Goal: Task Accomplishment & Management: Complete application form

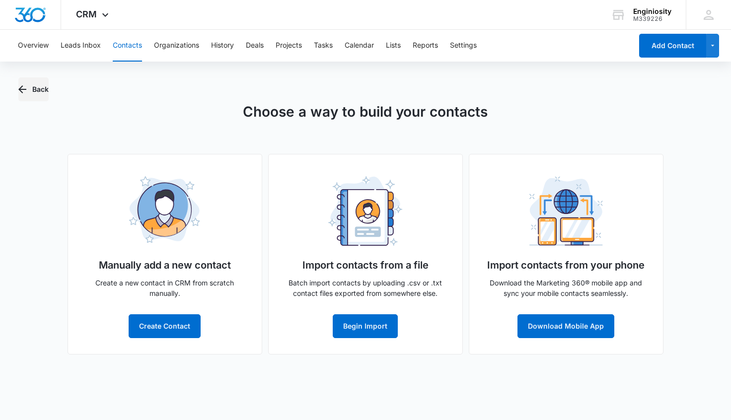
click at [21, 90] on icon "button" at bounding box center [22, 89] width 12 height 12
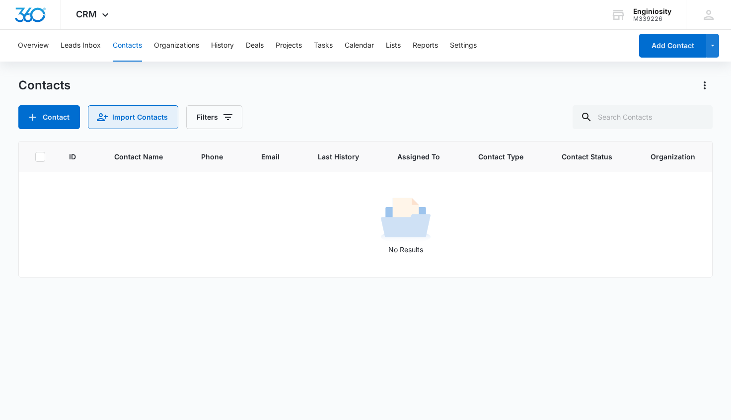
click at [129, 122] on button "Import Contacts" at bounding box center [133, 117] width 90 height 24
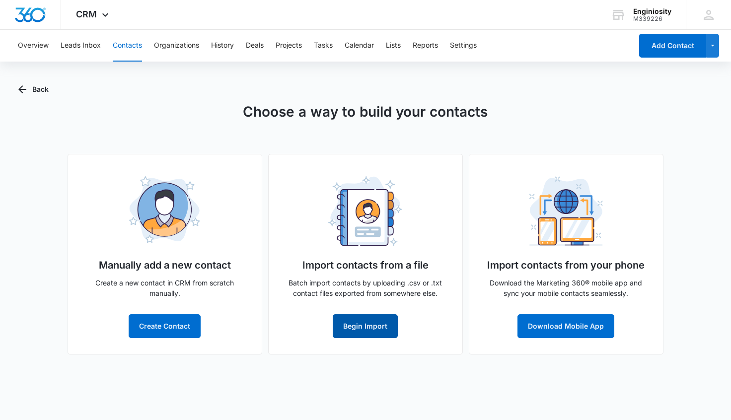
click at [366, 322] on button "Begin Import" at bounding box center [365, 327] width 65 height 24
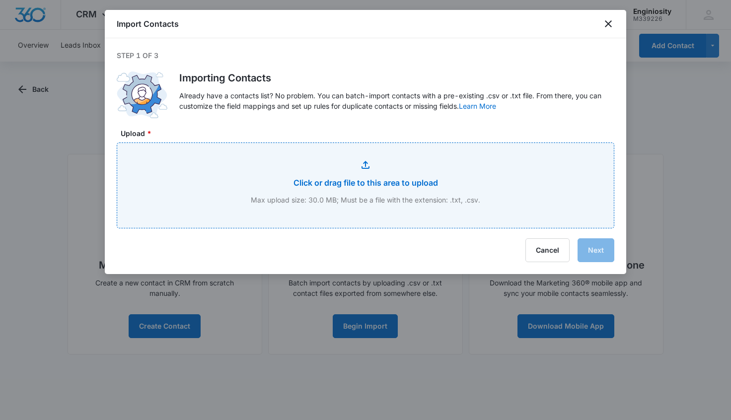
click at [384, 182] on input "Upload *" at bounding box center [365, 185] width 497 height 85
type input "C:\fakepath\2025-10-13-5629533.csv"
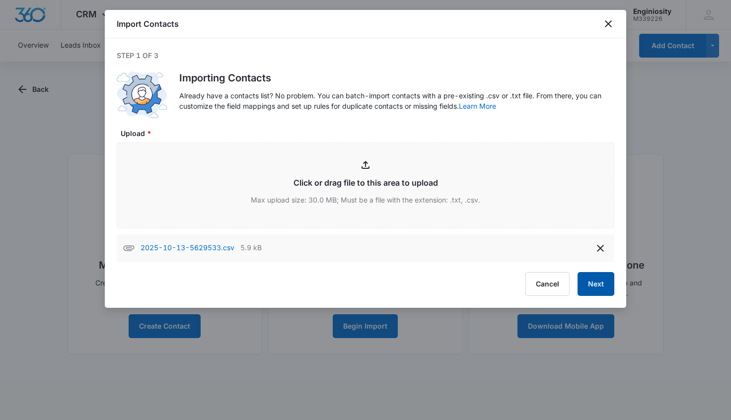
click at [601, 287] on button "Next" at bounding box center [596, 284] width 37 height 24
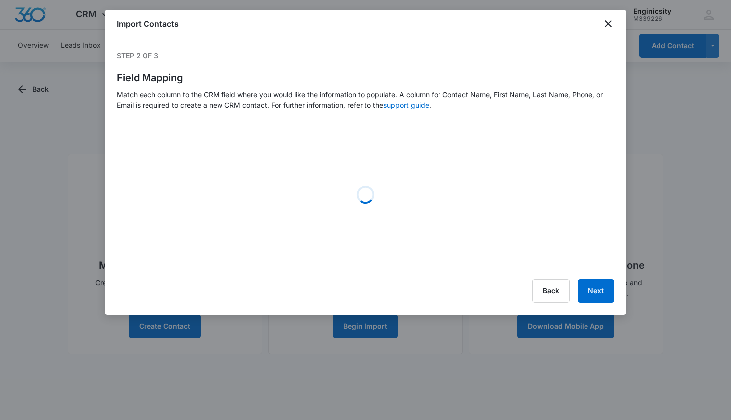
select select "78"
select select "185"
select select "tags"
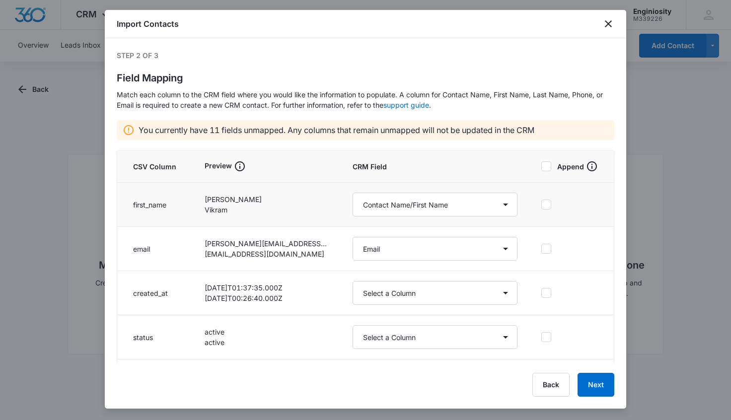
click at [542, 206] on icon at bounding box center [546, 204] width 9 height 9
click at [542, 205] on input "checkbox" at bounding box center [542, 205] width 0 height 0
click at [542, 252] on icon at bounding box center [546, 248] width 9 height 9
click at [542, 249] on input "checkbox" at bounding box center [542, 249] width 0 height 0
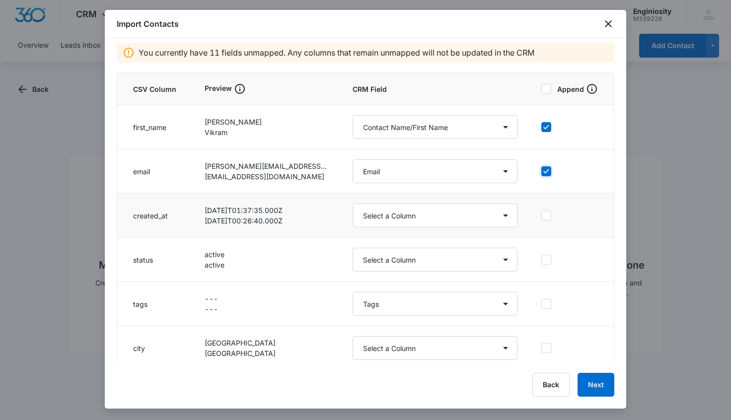
scroll to position [130, 0]
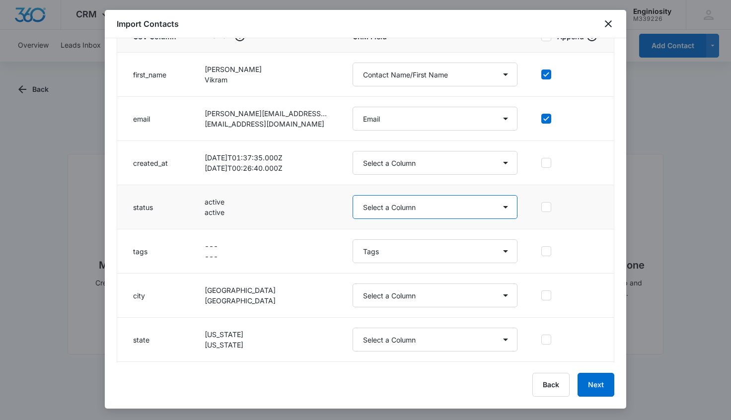
click at [497, 213] on select "Select a Column Address/City Address/Country Address/State Address/Street Addre…" at bounding box center [435, 207] width 165 height 24
select select "status"
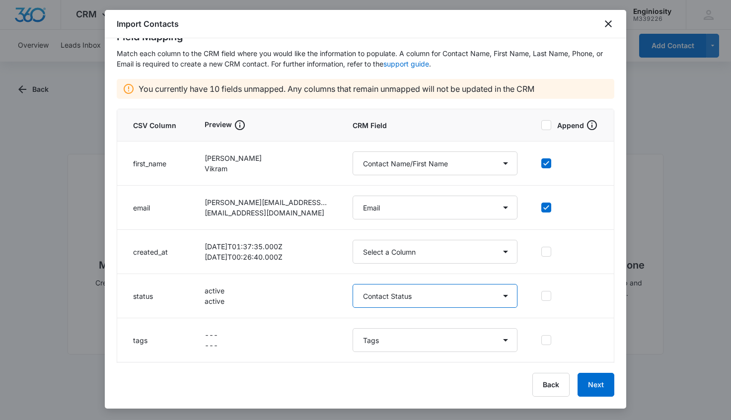
scroll to position [33, 0]
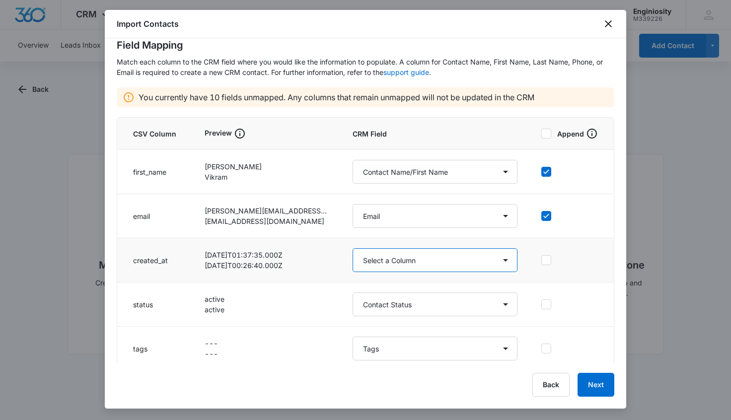
click at [500, 258] on select "Select a Column Address/City Address/Country Address/State Address/Street Addre…" at bounding box center [435, 260] width 165 height 24
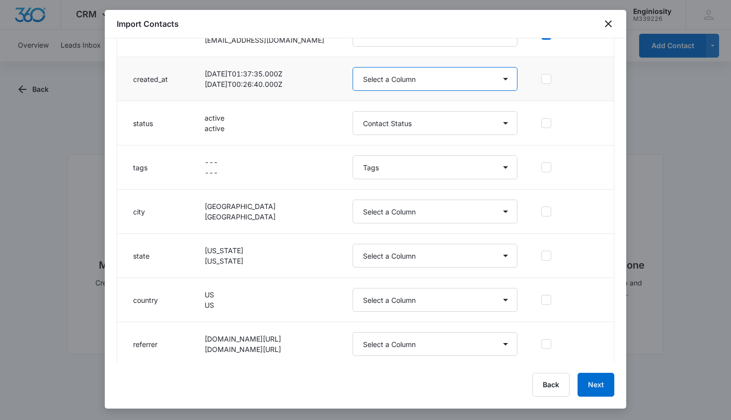
scroll to position [234, 0]
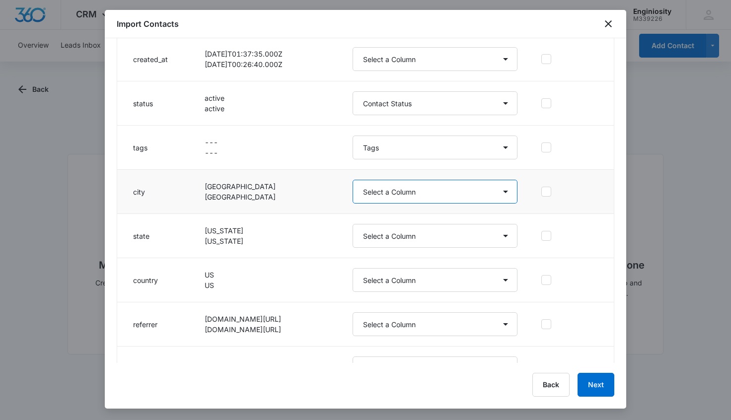
click at [497, 198] on select "Select a Column Address/City Address/Country Address/State Address/Street Addre…" at bounding box center [435, 192] width 165 height 24
select select "188"
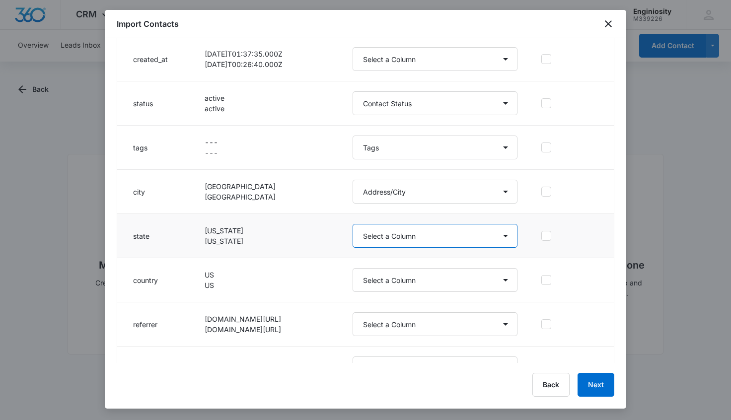
click at [494, 239] on select "Select a Column Address/City Address/Country Address/State Address/Street Addre…" at bounding box center [435, 236] width 165 height 24
select select "189"
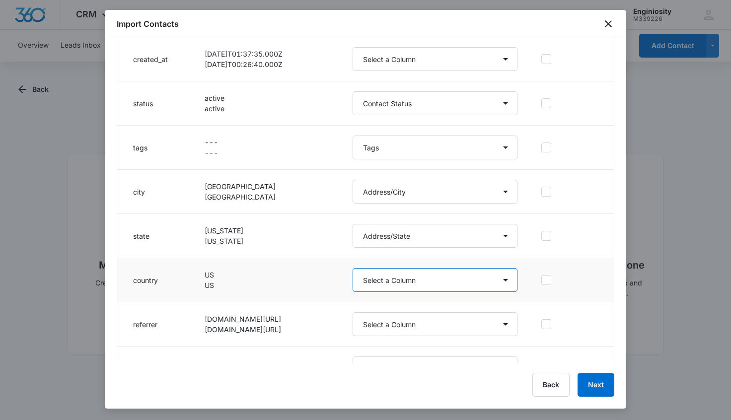
click at [500, 274] on select "Select a Column Address/City Address/Country Address/State Address/Street Addre…" at bounding box center [435, 280] width 165 height 24
select select "193"
click at [609, 314] on div "Step 2 of 3 Field Mapping Match each column to the CRM field where you would li…" at bounding box center [366, 200] width 522 height 325
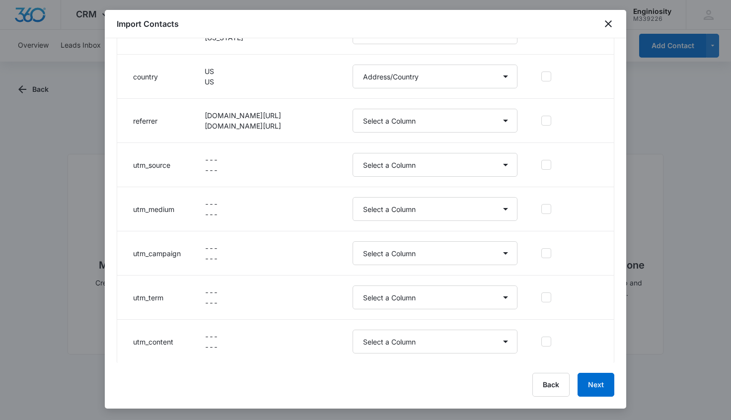
scroll to position [439, 0]
click at [496, 124] on select "Select a Column Address/City Address/Country Address/State Address/Street Addre…" at bounding box center [435, 120] width 165 height 24
click at [497, 160] on select "Select a Column Address/City Address/Country Address/State Address/Street Addre…" at bounding box center [435, 164] width 165 height 24
click at [499, 122] on select "Select a Column Address/City Address/Country Address/State Address/Street Addre…" at bounding box center [435, 120] width 165 height 24
click at [500, 120] on select "Select a Column Address/City Address/Country Address/State Address/Street Addre…" at bounding box center [435, 120] width 165 height 24
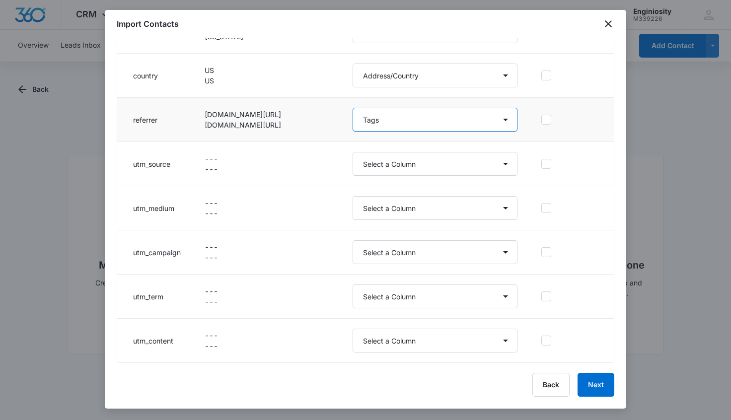
select select "300"
click at [542, 119] on icon at bounding box center [546, 119] width 9 height 9
click at [542, 120] on input "checkbox" at bounding box center [542, 120] width 0 height 0
click at [542, 75] on icon at bounding box center [546, 75] width 9 height 9
click at [542, 76] on input "checkbox" at bounding box center [542, 76] width 0 height 0
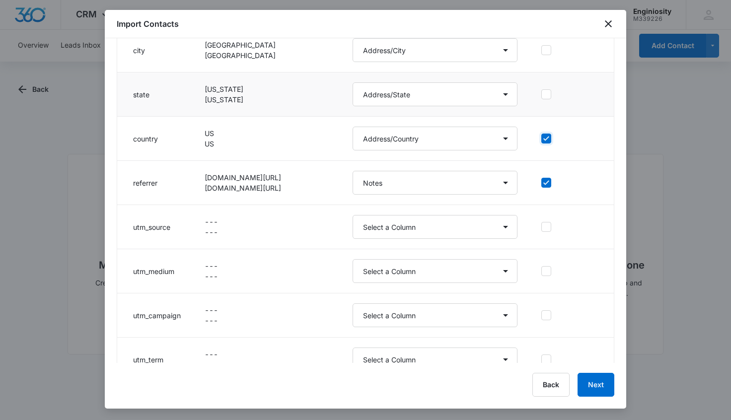
scroll to position [352, 0]
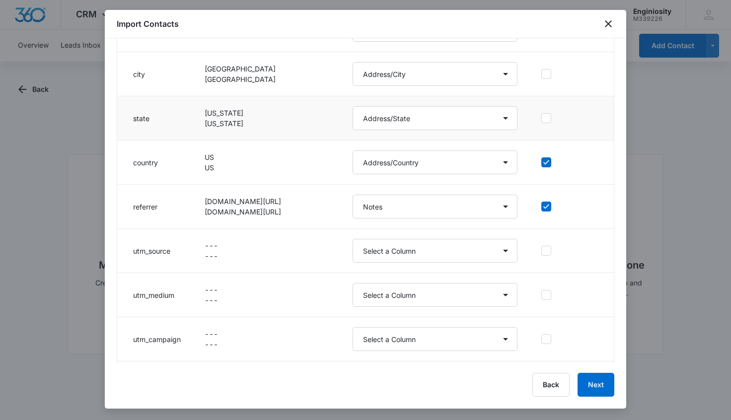
click at [542, 119] on icon at bounding box center [546, 118] width 9 height 9
click at [542, 119] on input "checkbox" at bounding box center [542, 118] width 0 height 0
click at [542, 71] on icon at bounding box center [546, 74] width 9 height 9
click at [542, 74] on input "checkbox" at bounding box center [542, 74] width 0 height 0
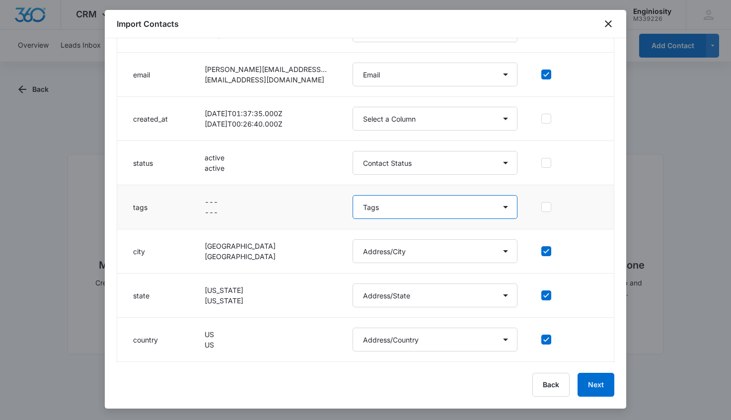
click at [500, 207] on select "Select a Column Address/City Address/Country Address/State Address/Street Addre…" at bounding box center [435, 207] width 165 height 24
click at [542, 161] on icon at bounding box center [546, 163] width 9 height 9
click at [542, 163] on input "checkbox" at bounding box center [542, 163] width 0 height 0
click at [544, 118] on icon at bounding box center [547, 118] width 6 height 4
click at [542, 119] on input "checkbox" at bounding box center [542, 119] width 0 height 0
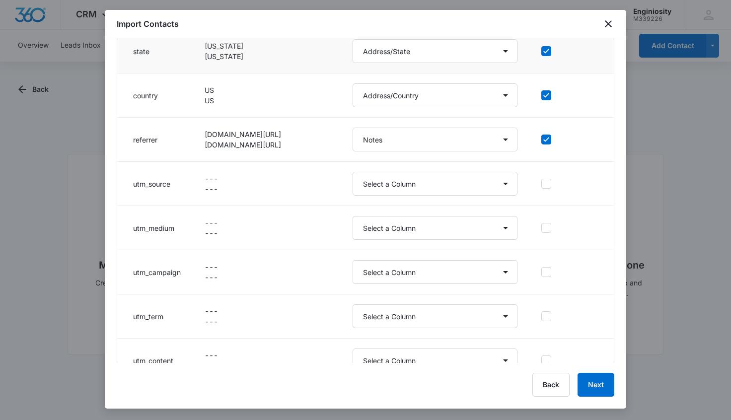
scroll to position [265, 0]
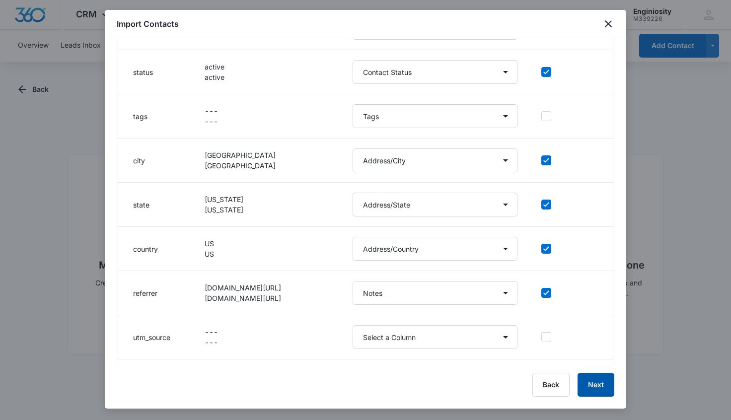
click at [601, 388] on button "Next" at bounding box center [596, 385] width 37 height 24
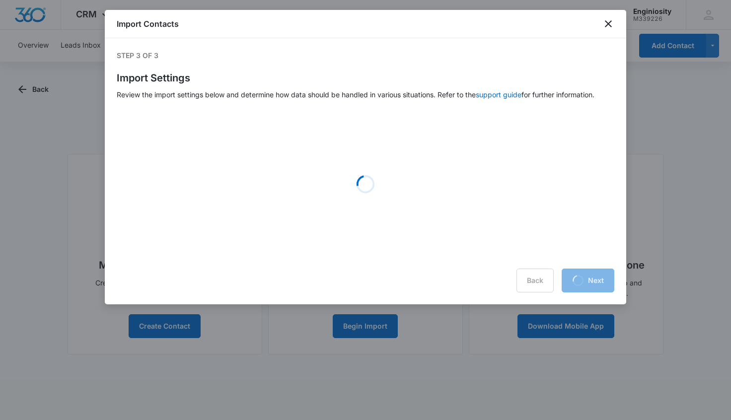
scroll to position [0, 0]
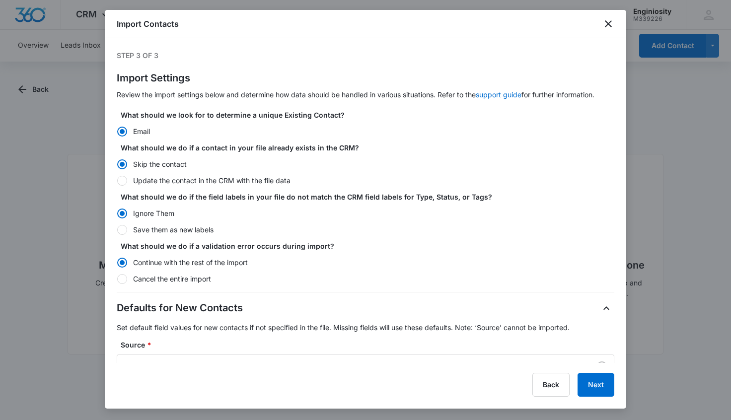
click at [127, 181] on div at bounding box center [122, 181] width 10 height 10
click at [117, 181] on input "Update the contact in the CRM with the file data" at bounding box center [117, 180] width 0 height 0
radio input "false"
radio input "true"
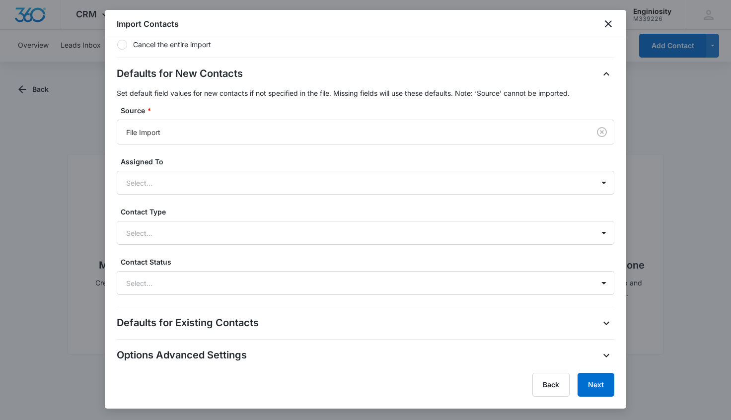
scroll to position [235, 0]
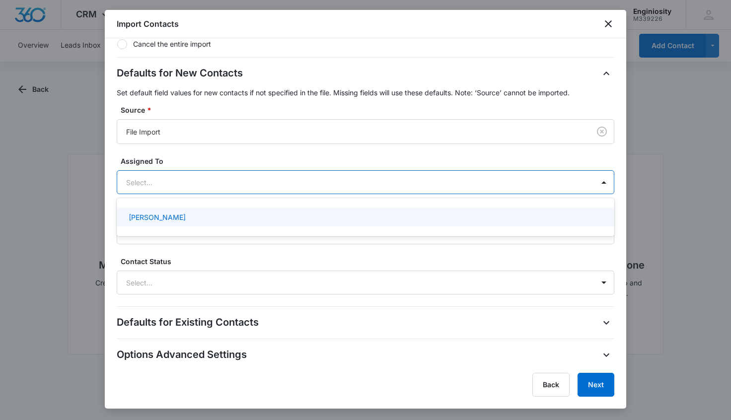
click at [430, 186] on div at bounding box center [353, 182] width 455 height 12
click at [422, 218] on div "[PERSON_NAME]" at bounding box center [365, 217] width 472 height 10
click at [381, 282] on div at bounding box center [353, 284] width 455 height 12
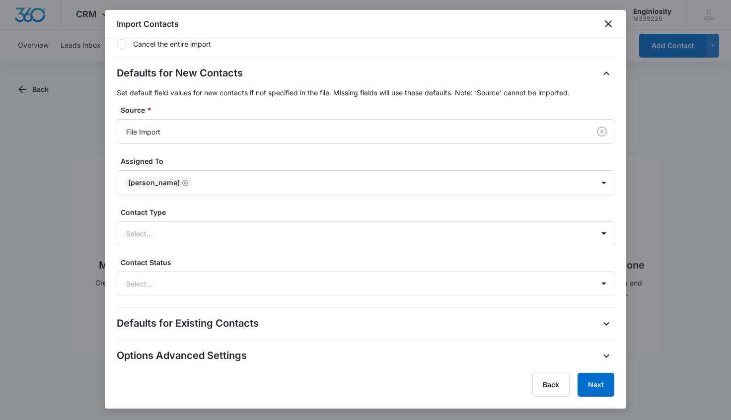
click at [412, 250] on div "Defaults for New Contacts Set default field values for new contacts if not spec…" at bounding box center [366, 181] width 498 height 230
click at [595, 385] on button "Next" at bounding box center [596, 385] width 37 height 24
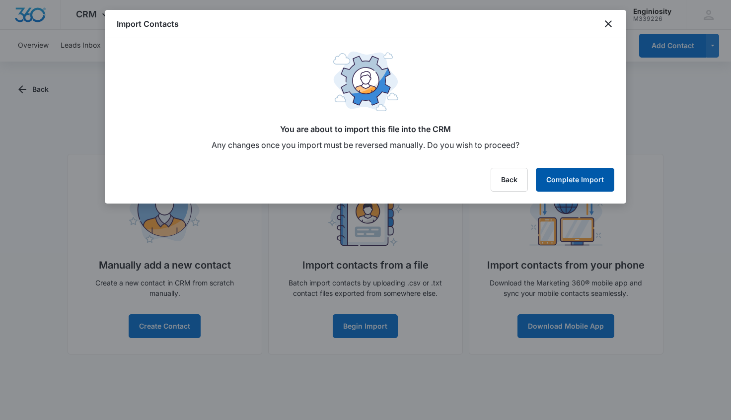
click at [573, 177] on button "Complete Import" at bounding box center [575, 180] width 79 height 24
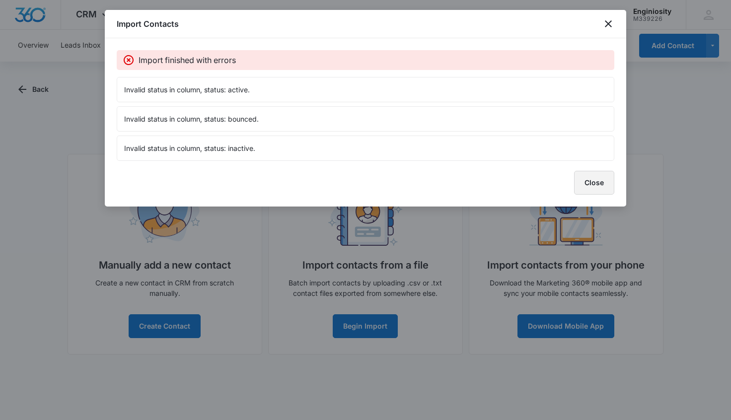
click at [591, 180] on button "Close" at bounding box center [594, 183] width 40 height 24
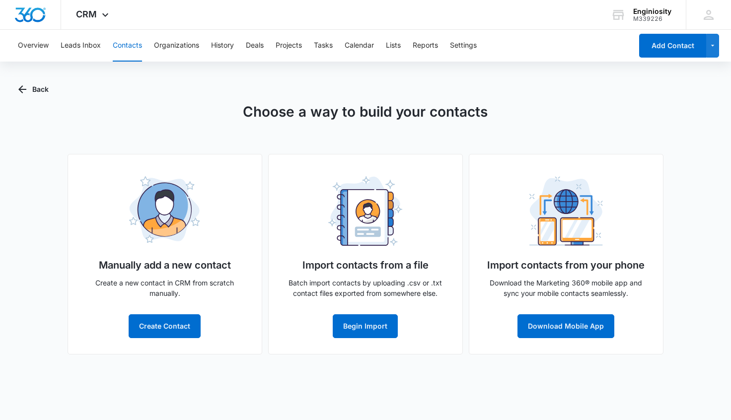
click at [119, 47] on button "Contacts" at bounding box center [127, 46] width 29 height 32
click at [78, 47] on button "Leads Inbox" at bounding box center [81, 46] width 40 height 32
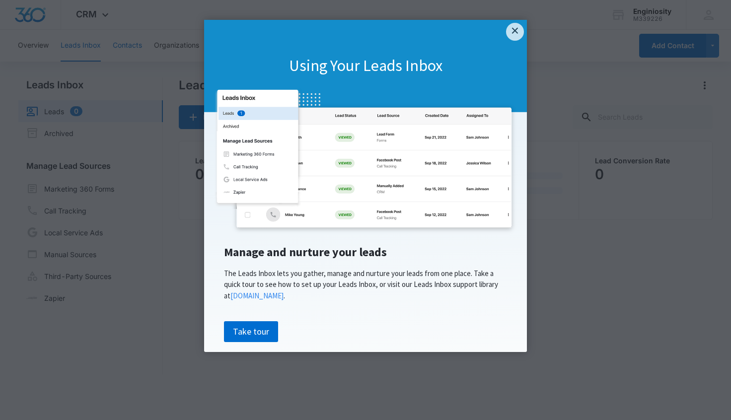
click at [137, 50] on appcues "× Using Your Leads Inbox Manage and nurture your leads The Leads Inbox lets you…" at bounding box center [365, 210] width 731 height 420
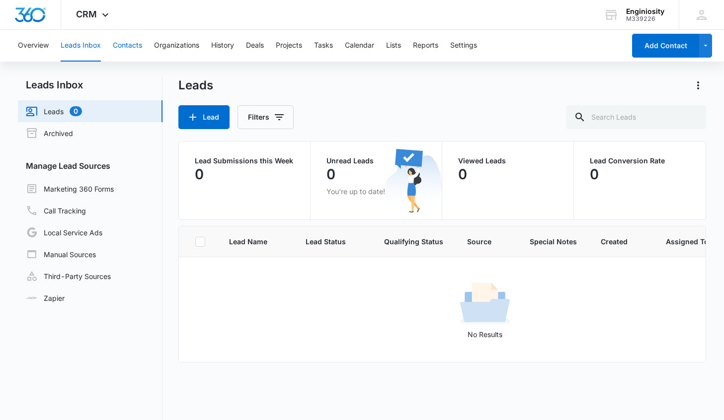
click at [137, 46] on button "Contacts" at bounding box center [127, 46] width 29 height 32
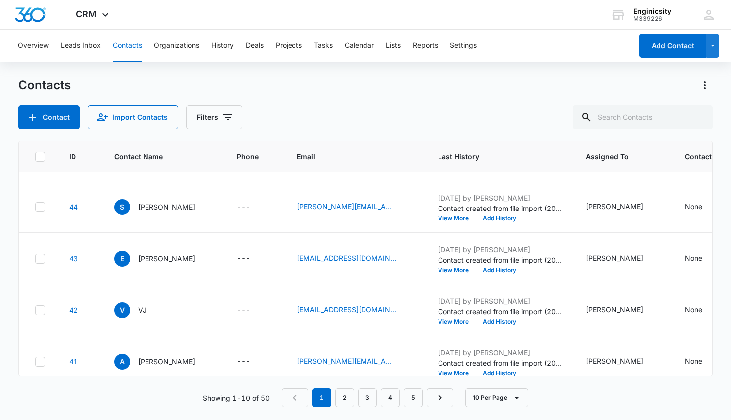
scroll to position [311, 0]
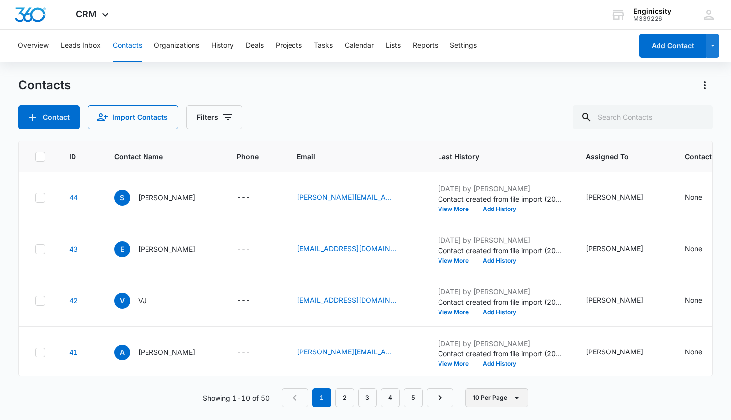
click at [517, 392] on button "10 Per Page" at bounding box center [497, 398] width 63 height 19
click at [511, 371] on div "50 Per Page" at bounding box center [499, 368] width 41 height 7
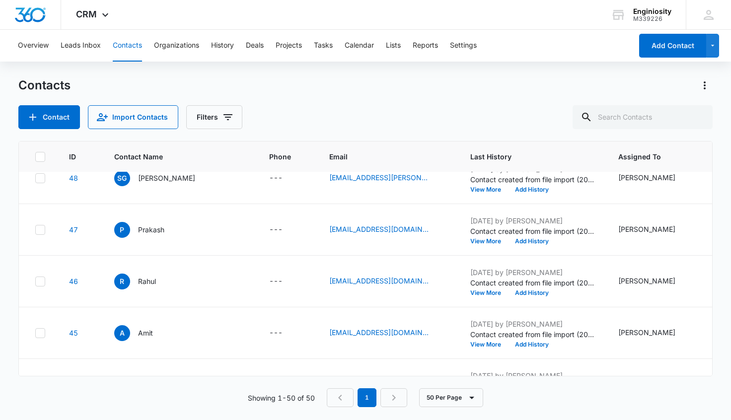
scroll to position [0, 0]
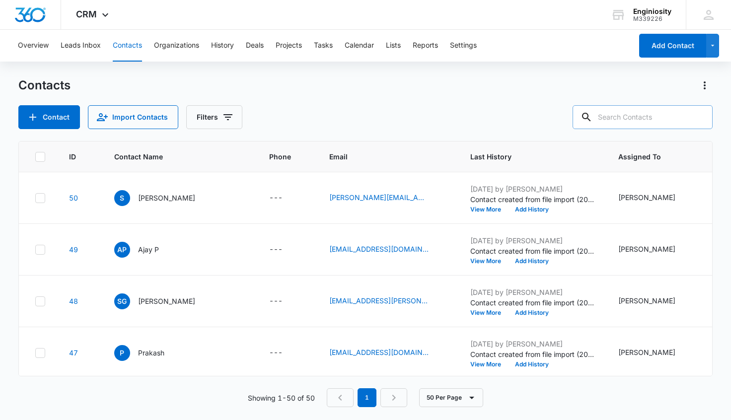
click at [635, 111] on input "text" at bounding box center [643, 117] width 140 height 24
type input "sindhu"
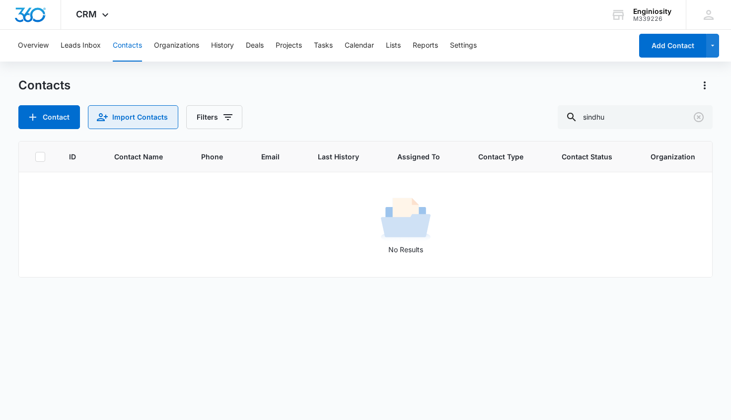
click at [139, 123] on button "Import Contacts" at bounding box center [133, 117] width 90 height 24
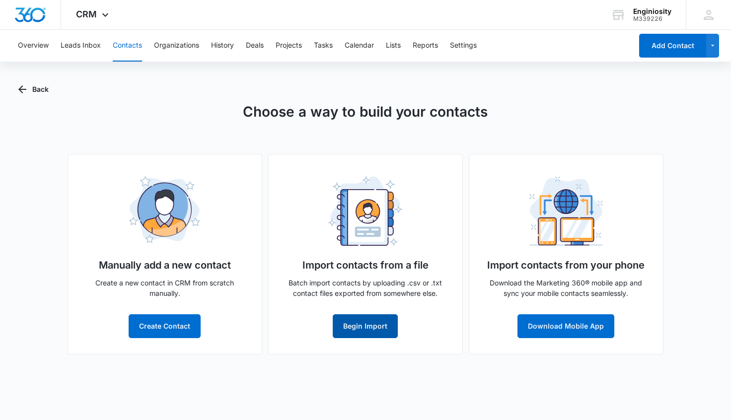
click at [381, 329] on button "Begin Import" at bounding box center [365, 327] width 65 height 24
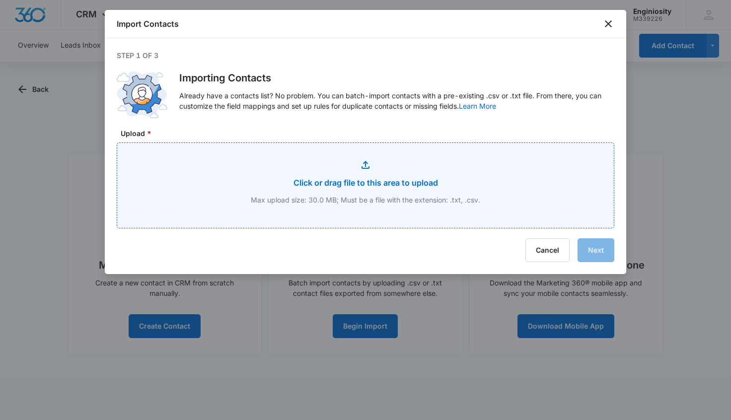
click at [373, 172] on input "Upload *" at bounding box center [365, 185] width 497 height 85
type input "C:\fakepath\2025-10-13-5629533.csv"
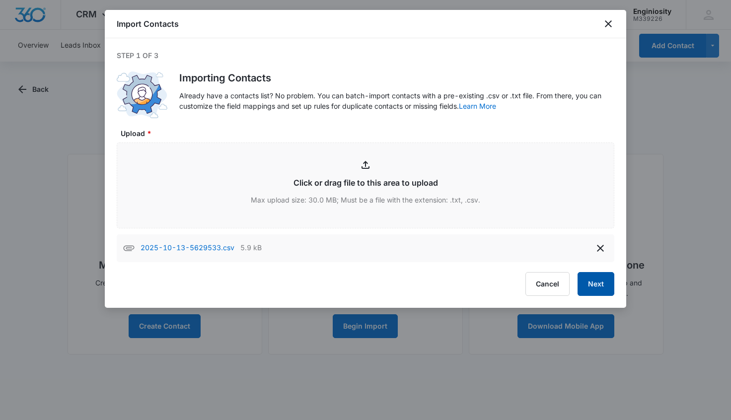
click at [595, 285] on button "Next" at bounding box center [596, 284] width 37 height 24
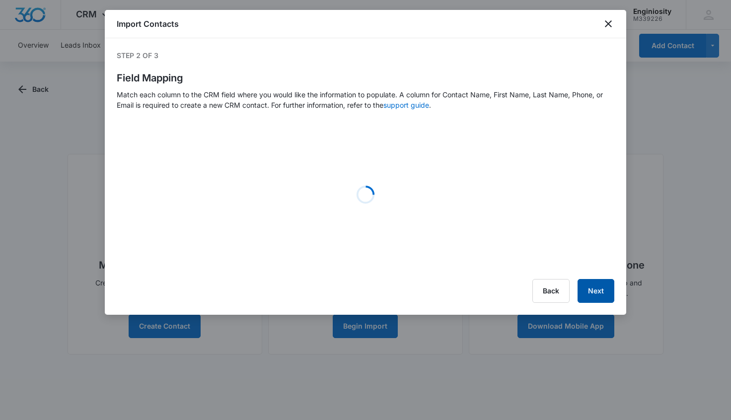
select select "78"
select select "185"
select select "tags"
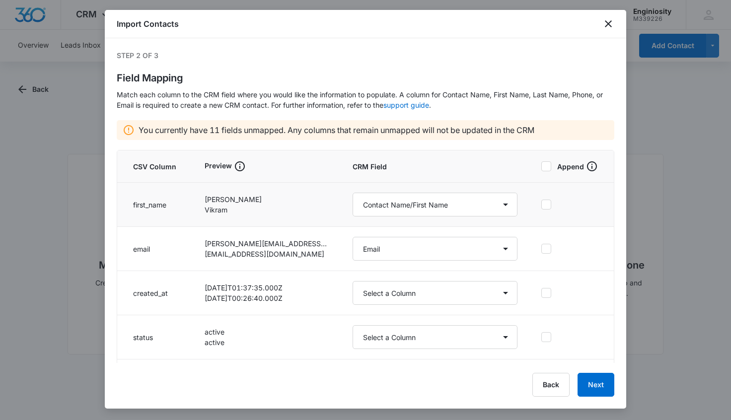
click at [543, 205] on div at bounding box center [547, 205] width 10 height 10
click at [542, 205] on input "checkbox" at bounding box center [542, 205] width 0 height 0
click at [544, 249] on icon at bounding box center [547, 248] width 6 height 4
click at [542, 249] on input "checkbox" at bounding box center [542, 249] width 0 height 0
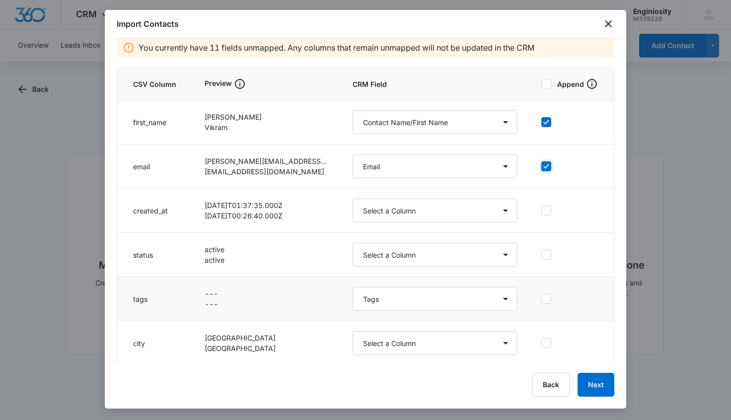
scroll to position [89, 0]
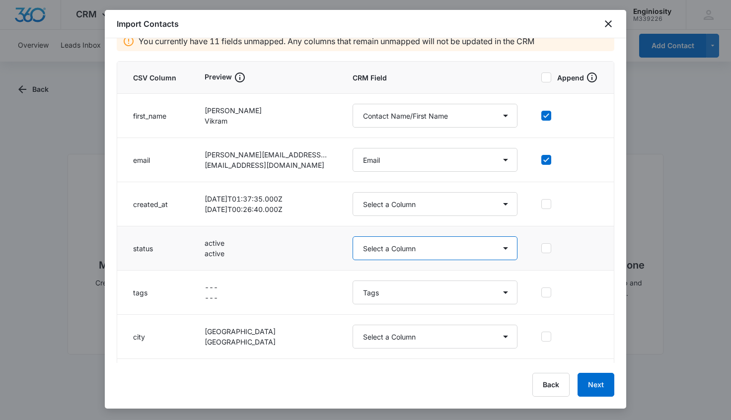
click at [502, 249] on select "Select a Column Address/City Address/Country Address/State Address/Street Addre…" at bounding box center [435, 249] width 165 height 24
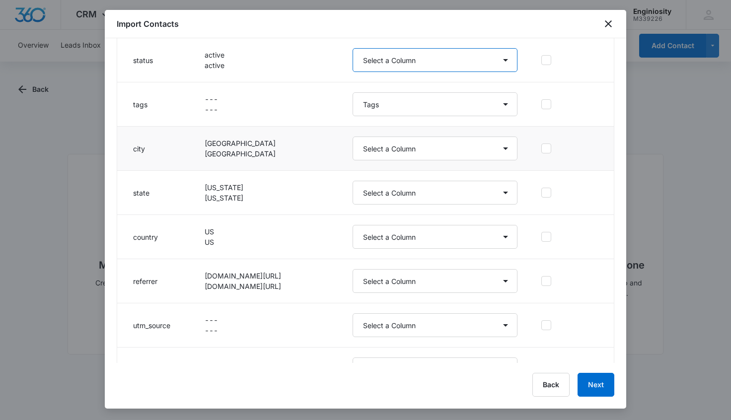
scroll to position [282, 0]
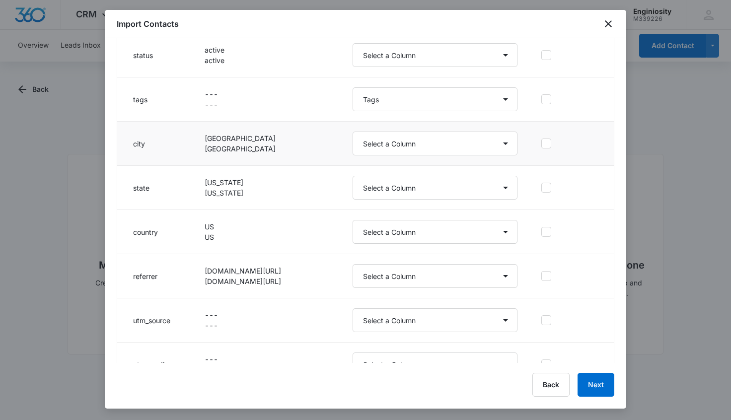
click at [542, 143] on icon at bounding box center [546, 143] width 9 height 9
click at [542, 144] on input "checkbox" at bounding box center [542, 144] width 0 height 0
click at [542, 190] on icon at bounding box center [546, 187] width 9 height 9
click at [542, 188] on input "checkbox" at bounding box center [542, 188] width 0 height 0
click at [542, 228] on icon at bounding box center [546, 232] width 9 height 9
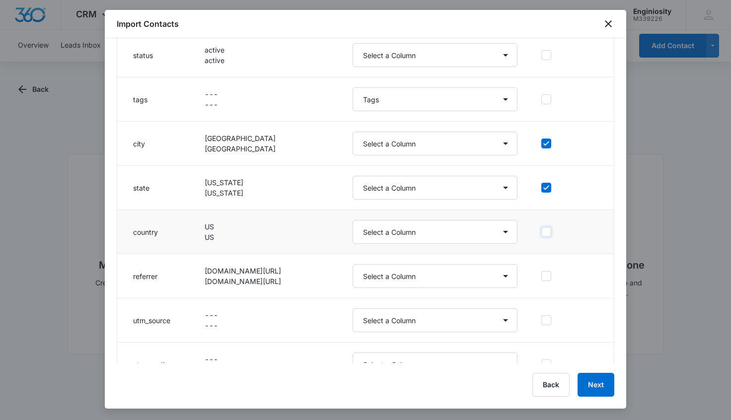
click at [542, 232] on input "checkbox" at bounding box center [542, 232] width 0 height 0
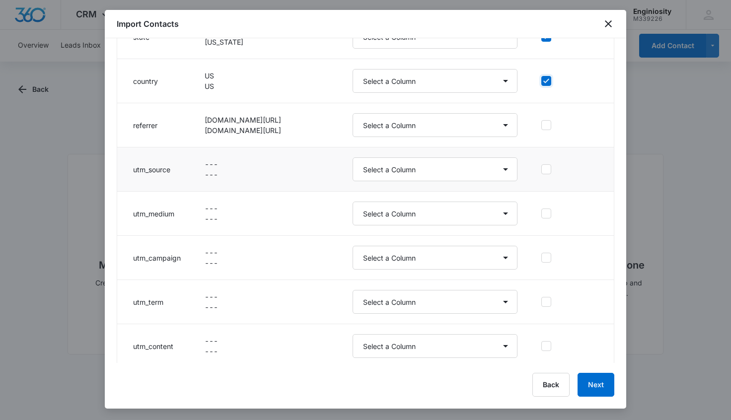
scroll to position [439, 0]
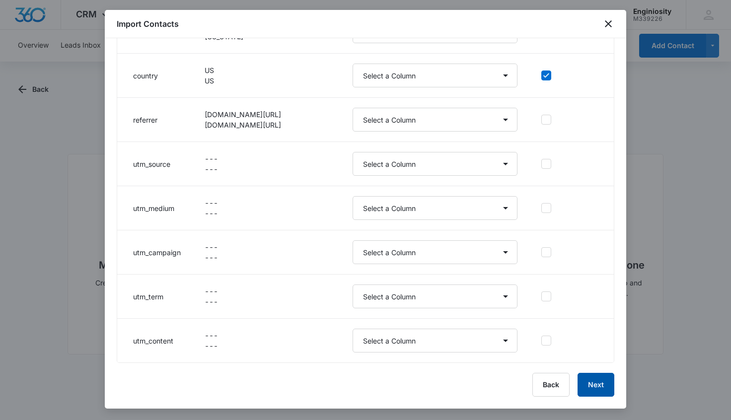
click at [600, 389] on button "Next" at bounding box center [596, 385] width 37 height 24
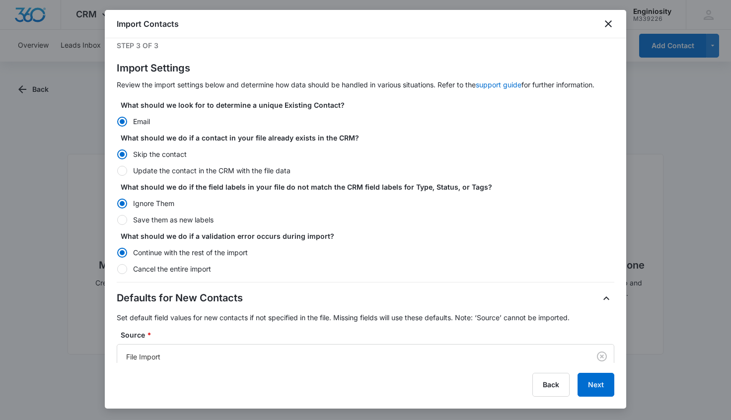
scroll to position [163, 0]
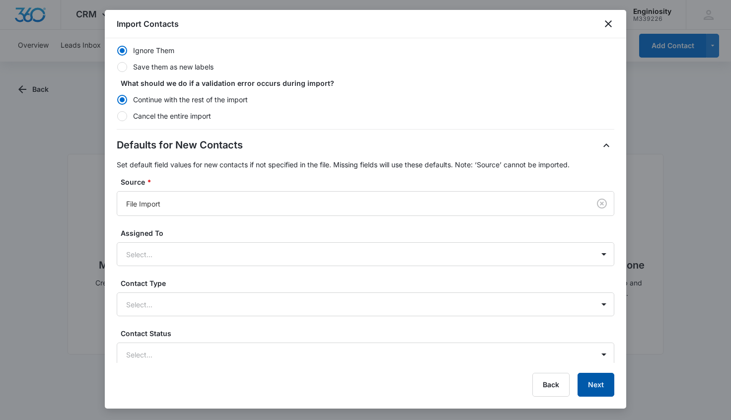
click at [595, 384] on button "Next" at bounding box center [596, 385] width 37 height 24
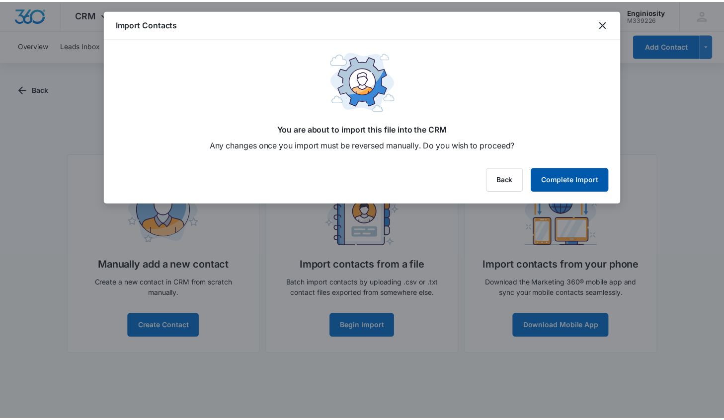
scroll to position [0, 0]
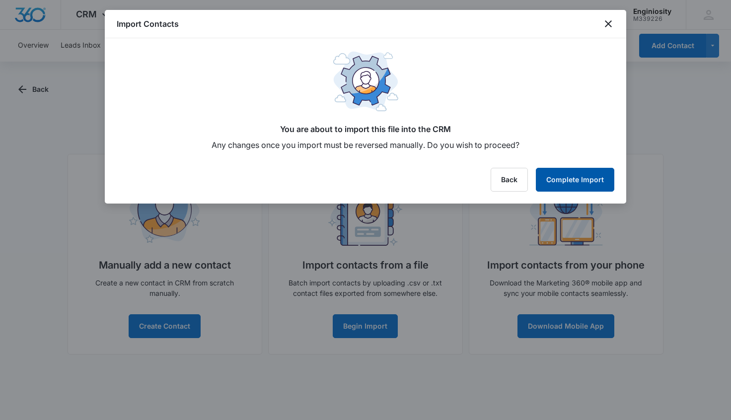
click at [586, 181] on button "Complete Import" at bounding box center [575, 180] width 79 height 24
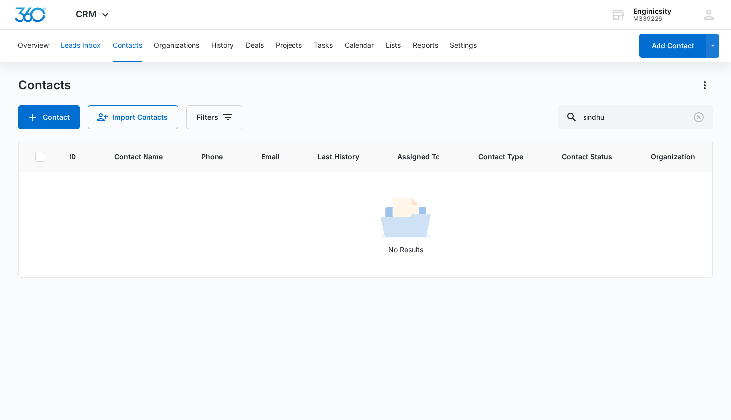
click at [75, 43] on button "Leads Inbox" at bounding box center [81, 46] width 40 height 32
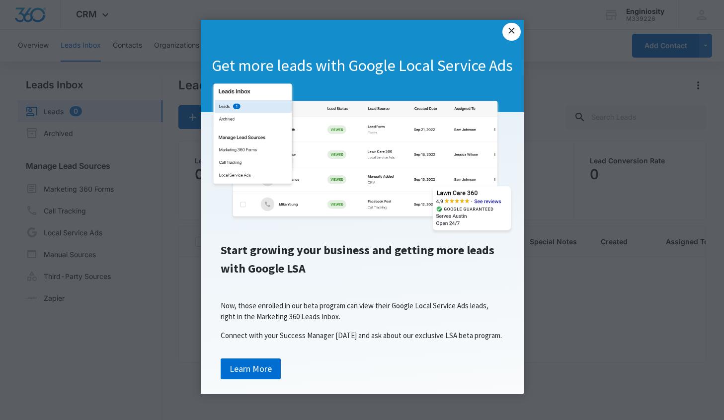
click at [510, 35] on link "×" at bounding box center [511, 32] width 18 height 18
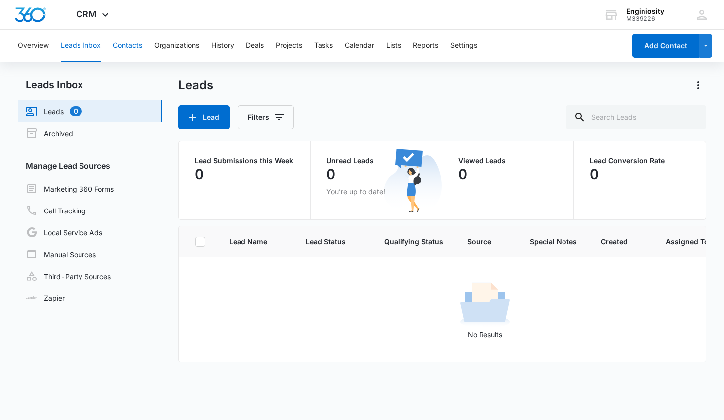
click at [129, 47] on button "Contacts" at bounding box center [127, 46] width 29 height 32
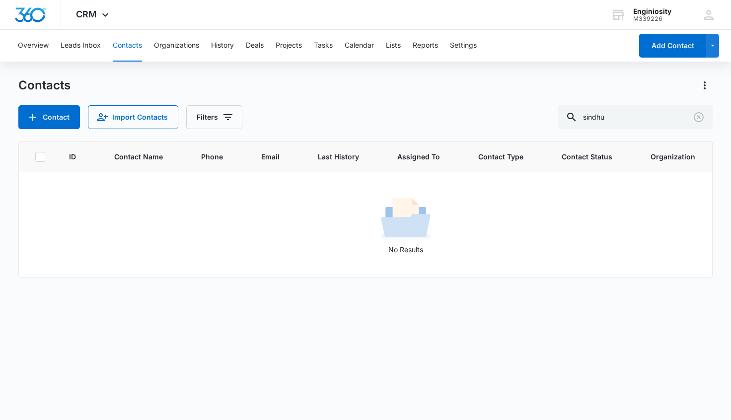
click at [122, 45] on button "Contacts" at bounding box center [127, 46] width 29 height 32
click at [86, 45] on button "Leads Inbox" at bounding box center [81, 46] width 40 height 32
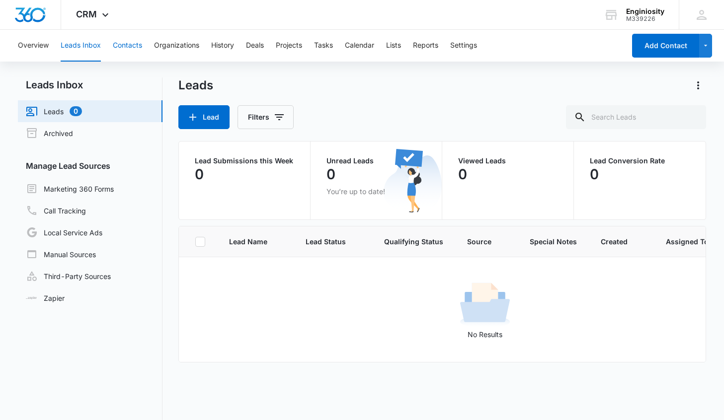
click at [121, 45] on button "Contacts" at bounding box center [127, 46] width 29 height 32
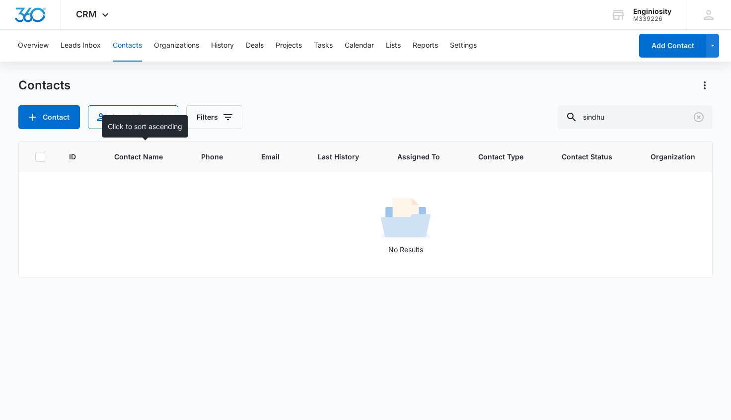
click at [151, 161] on span "Contact Name" at bounding box center [138, 157] width 49 height 10
click at [41, 45] on button "Overview" at bounding box center [33, 46] width 31 height 32
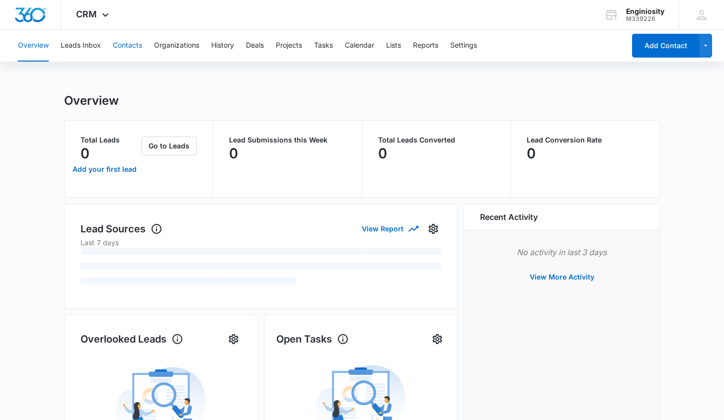
click at [132, 44] on button "Contacts" at bounding box center [127, 46] width 29 height 32
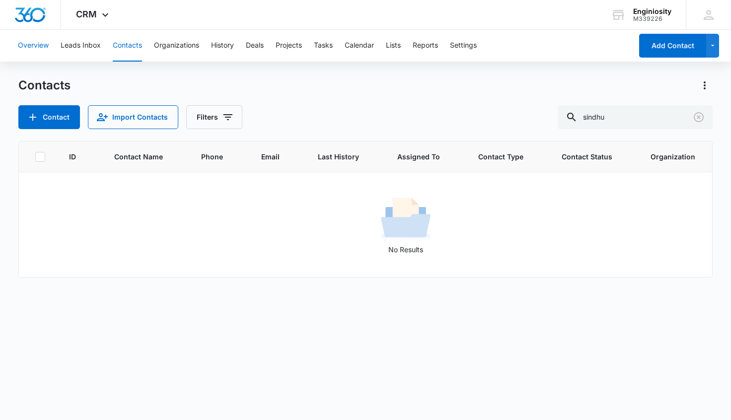
click at [29, 45] on button "Overview" at bounding box center [33, 46] width 31 height 32
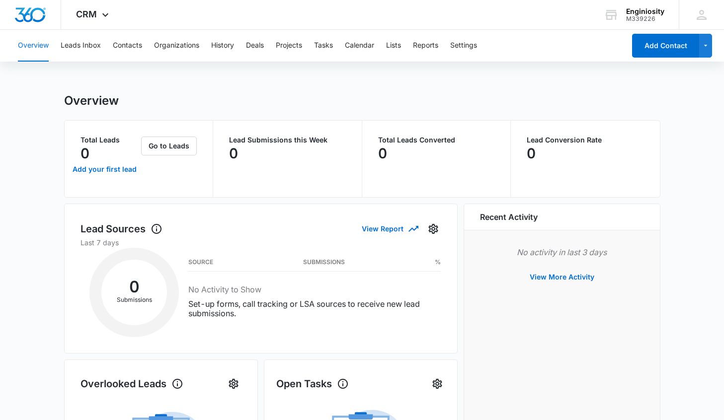
click at [60, 46] on div "Overview Leads Inbox Contacts Organizations History Deals Projects Tasks Calend…" at bounding box center [318, 46] width 613 height 32
click at [80, 48] on button "Leads Inbox" at bounding box center [81, 46] width 40 height 32
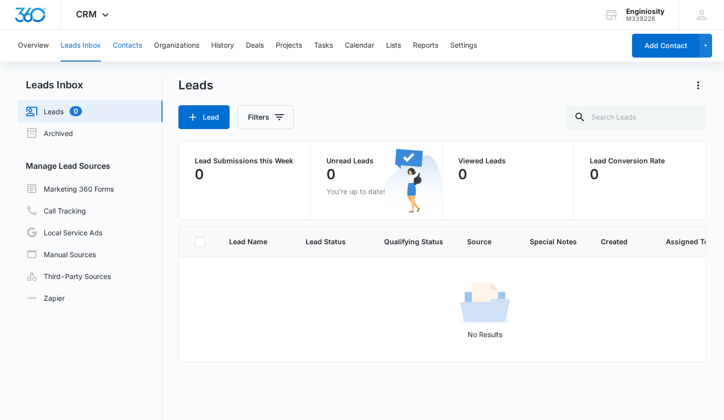
click at [127, 46] on button "Contacts" at bounding box center [127, 46] width 29 height 32
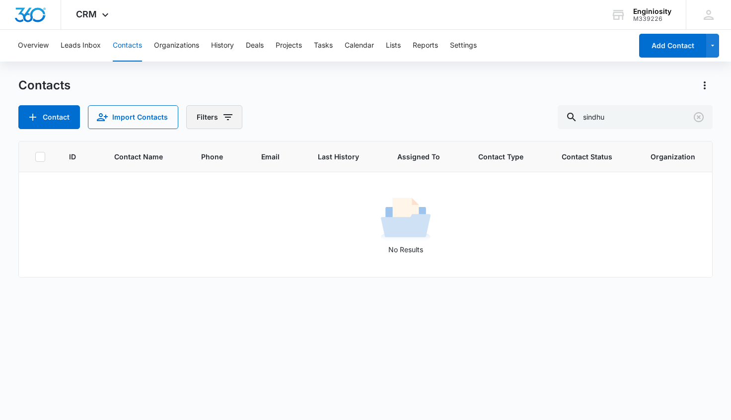
click at [224, 119] on icon "Filters" at bounding box center [228, 117] width 12 height 12
click at [364, 114] on div "Contact Import Contacts Filters sindhu" at bounding box center [365, 117] width 695 height 24
click at [698, 120] on icon "Clear" at bounding box center [699, 117] width 12 height 12
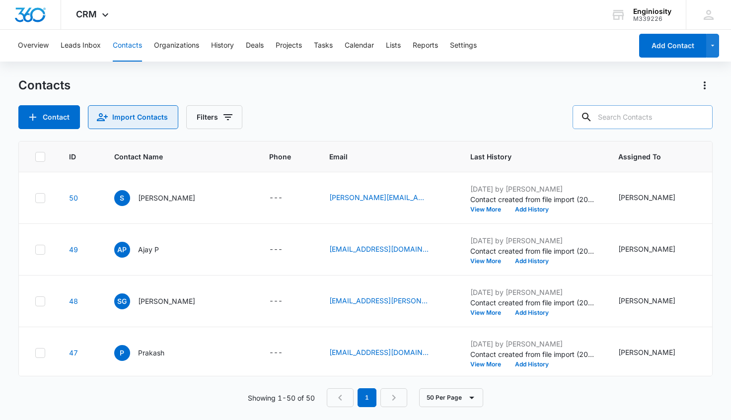
click at [129, 117] on button "Import Contacts" at bounding box center [133, 117] width 90 height 24
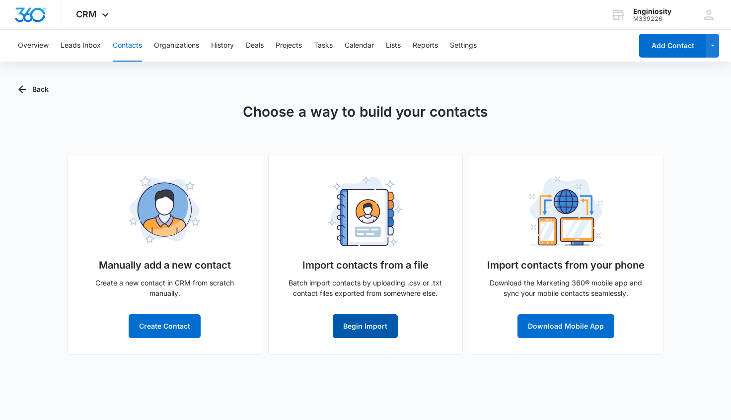
click at [371, 327] on button "Begin Import" at bounding box center [365, 327] width 65 height 24
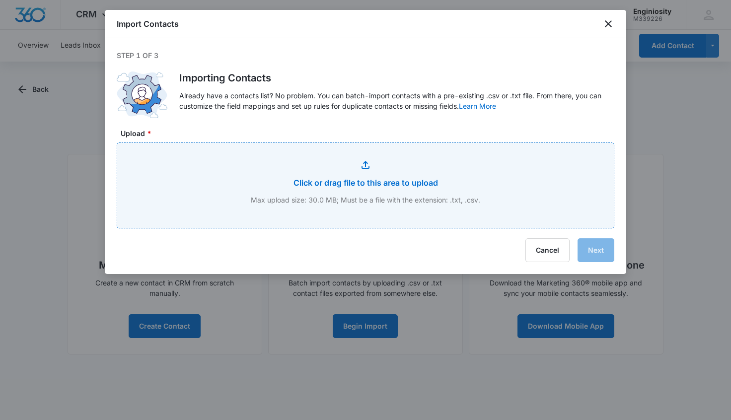
click at [379, 181] on input "Upload *" at bounding box center [365, 185] width 497 height 85
type input "C:\fakepath\2025-10-13-5629533.csv"
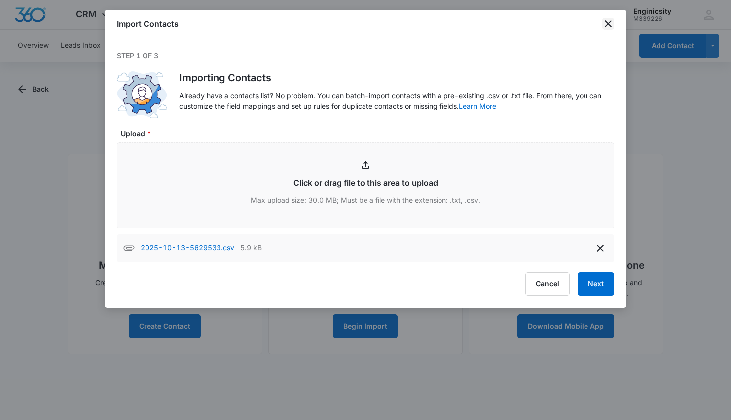
click at [608, 23] on icon "close" at bounding box center [608, 23] width 7 height 7
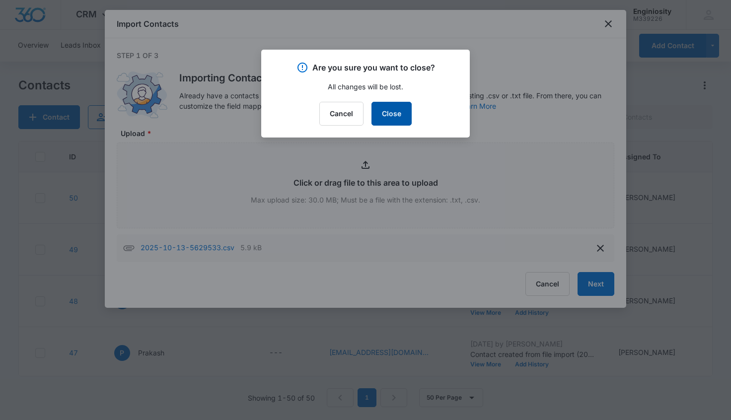
click at [396, 116] on button "Close" at bounding box center [392, 114] width 40 height 24
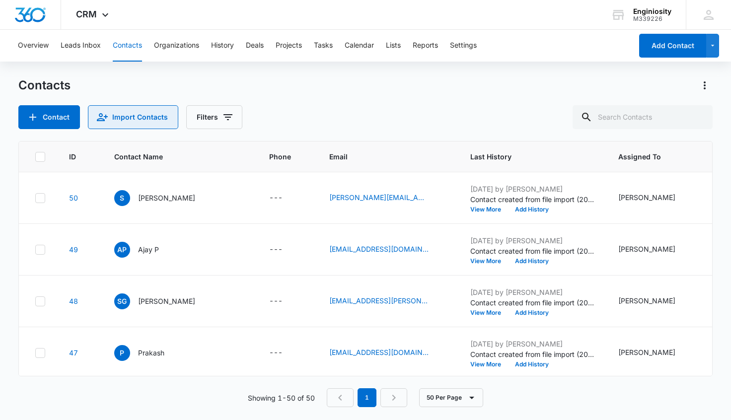
click at [125, 121] on button "Import Contacts" at bounding box center [133, 117] width 90 height 24
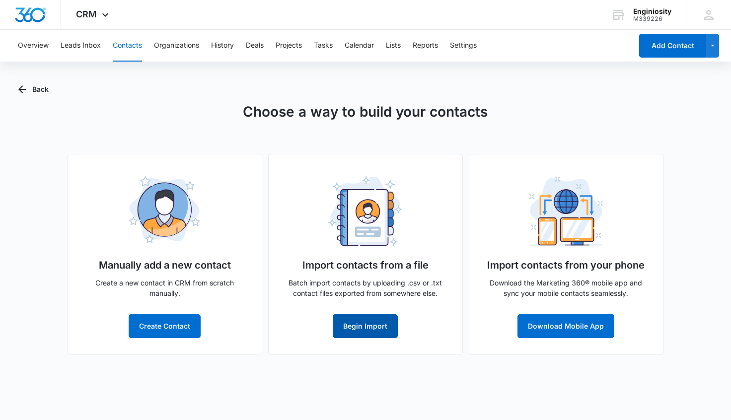
click at [365, 322] on button "Begin Import" at bounding box center [365, 327] width 65 height 24
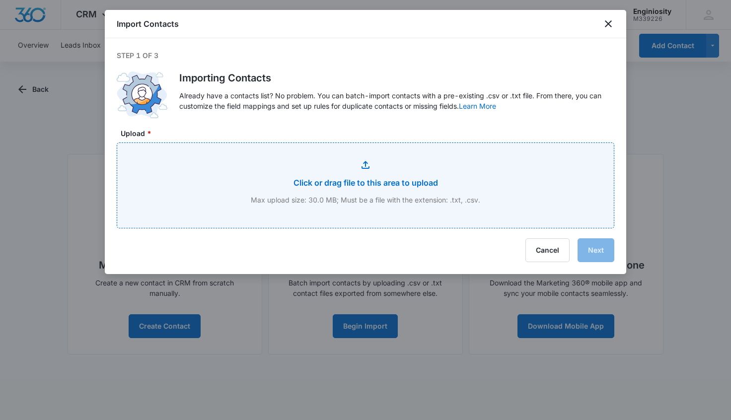
click at [371, 167] on input "Upload *" at bounding box center [365, 185] width 497 height 85
type input "C:\fakepath\2025-10-13-5629533.csv"
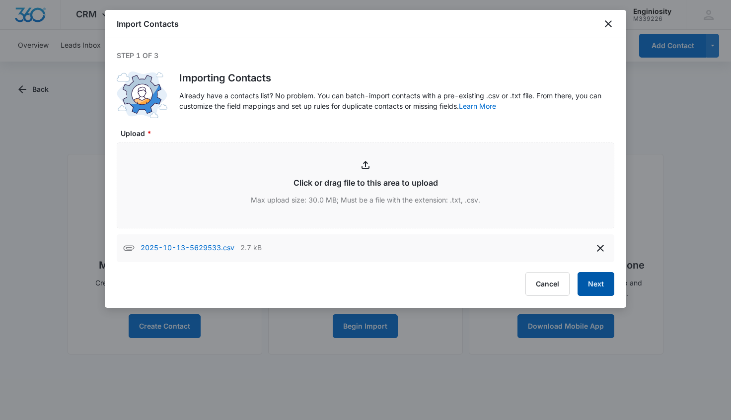
click at [607, 285] on button "Next" at bounding box center [596, 284] width 37 height 24
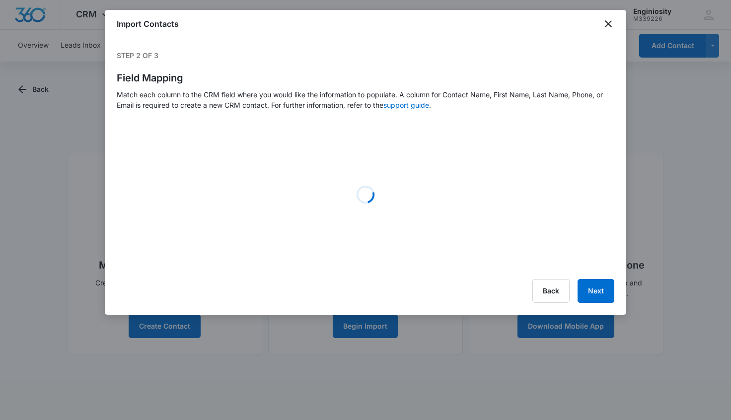
select select "78"
select select "185"
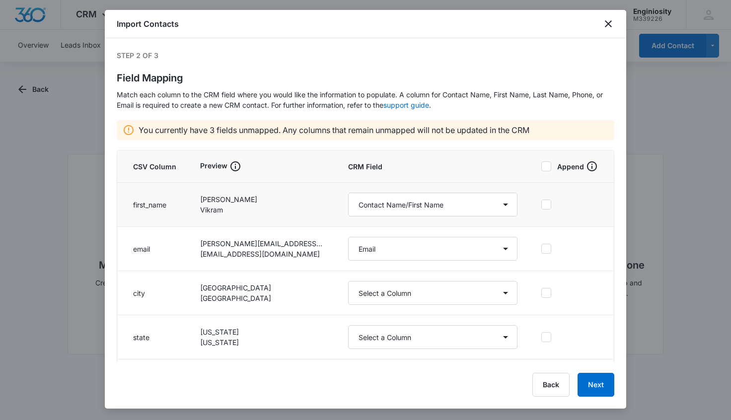
click at [542, 203] on icon at bounding box center [546, 204] width 9 height 9
click at [542, 205] on input "checkbox" at bounding box center [542, 205] width 0 height 0
click at [542, 247] on icon at bounding box center [546, 248] width 9 height 9
click at [542, 249] on input "checkbox" at bounding box center [542, 249] width 0 height 0
click at [542, 295] on icon at bounding box center [546, 293] width 9 height 9
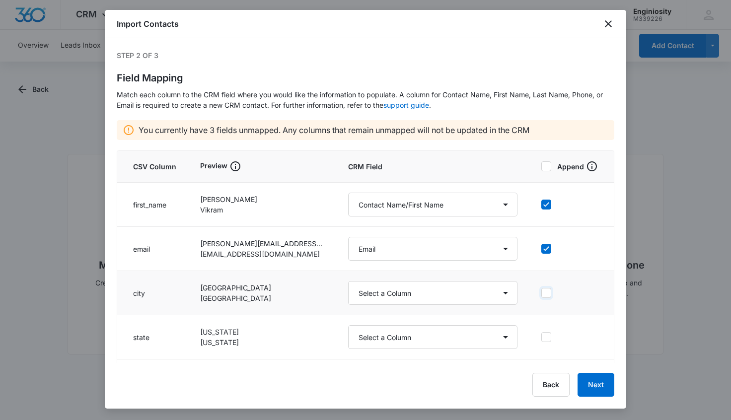
click at [542, 294] on input "checkbox" at bounding box center [542, 293] width 0 height 0
click at [532, 330] on td at bounding box center [572, 338] width 84 height 44
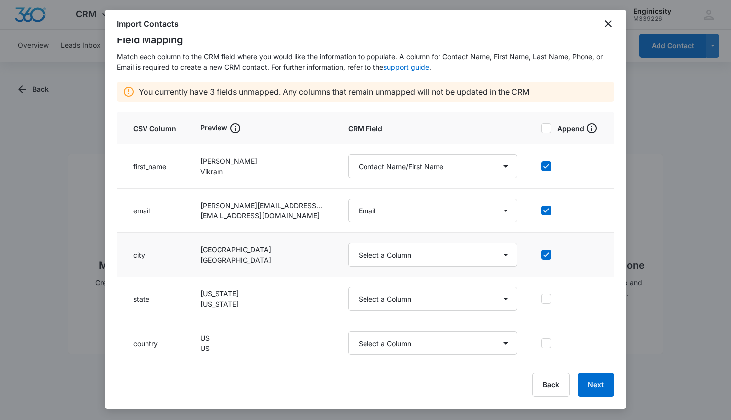
scroll to position [41, 0]
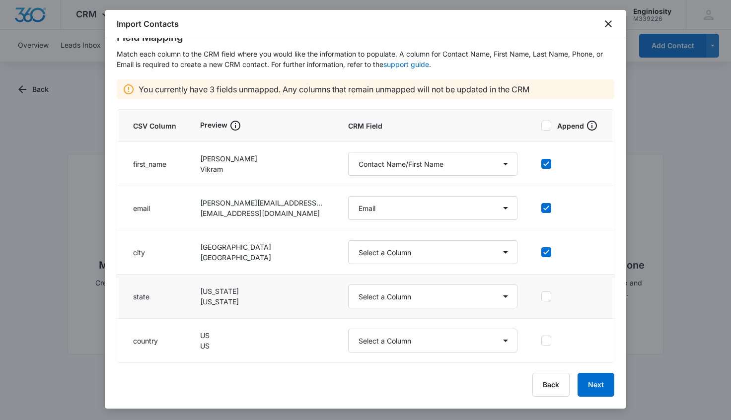
click at [542, 296] on label at bounding box center [570, 297] width 57 height 10
click at [542, 297] on input "checkbox" at bounding box center [542, 297] width 0 height 0
click at [542, 338] on icon at bounding box center [546, 340] width 9 height 9
click at [542, 341] on input "checkbox" at bounding box center [542, 341] width 0 height 0
click at [595, 387] on button "Next" at bounding box center [596, 385] width 37 height 24
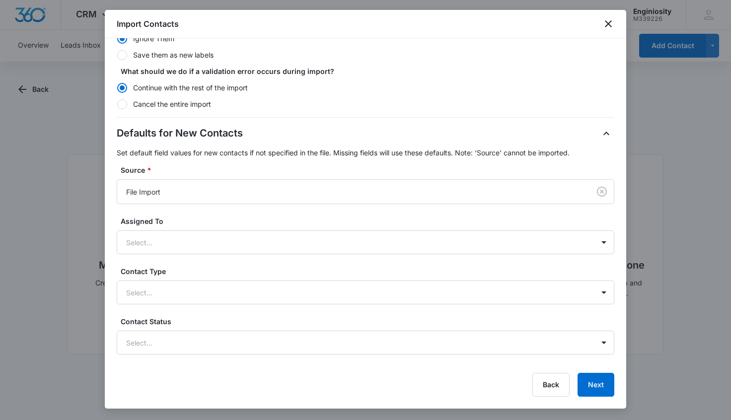
scroll to position [176, 0]
click at [598, 387] on button "Next" at bounding box center [596, 385] width 37 height 24
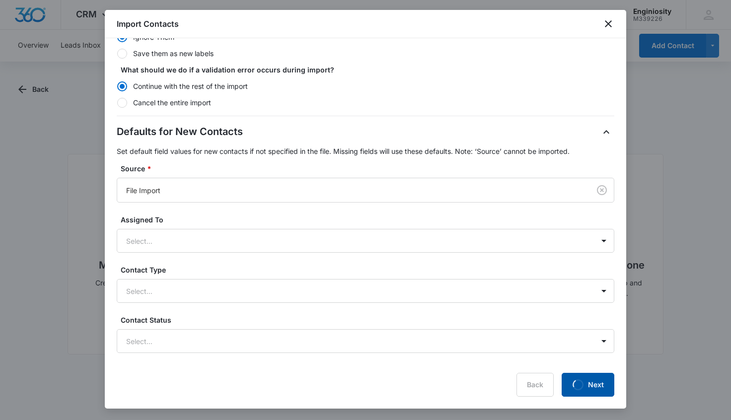
scroll to position [0, 0]
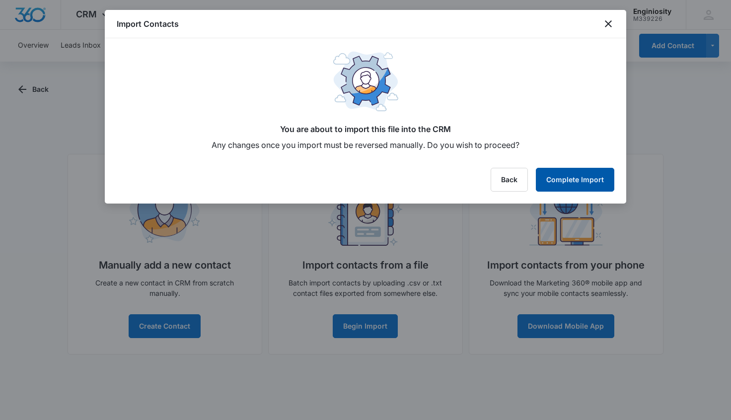
click at [587, 182] on button "Complete Import" at bounding box center [575, 180] width 79 height 24
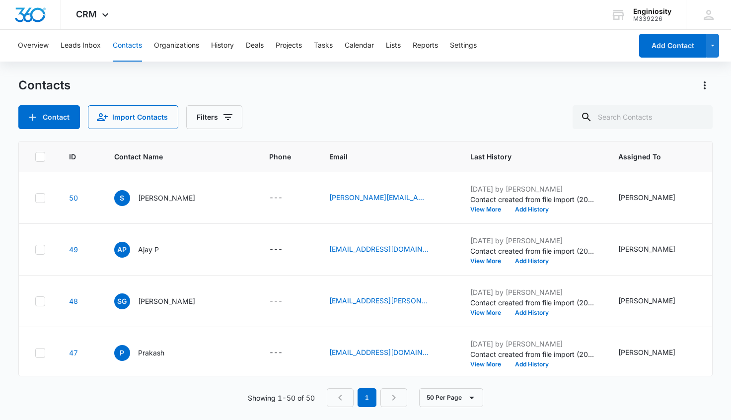
click at [136, 40] on button "Contacts" at bounding box center [127, 46] width 29 height 32
click at [181, 47] on button "Organizations" at bounding box center [176, 46] width 45 height 32
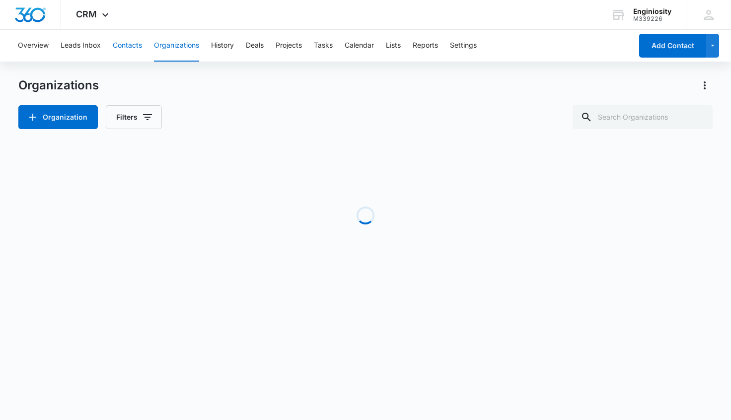
click at [131, 49] on button "Contacts" at bounding box center [127, 46] width 29 height 32
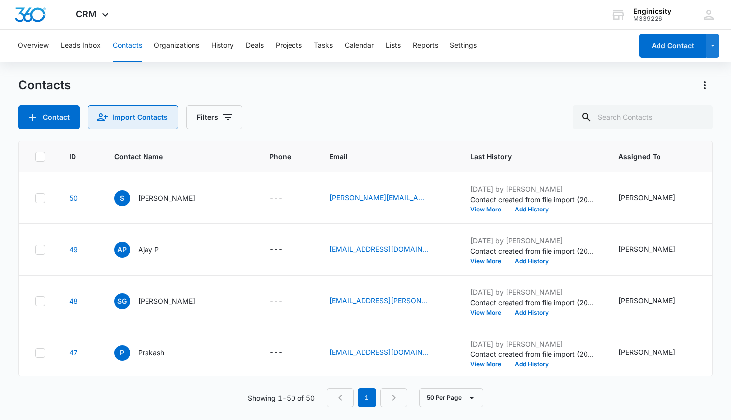
click at [131, 118] on button "Import Contacts" at bounding box center [133, 117] width 90 height 24
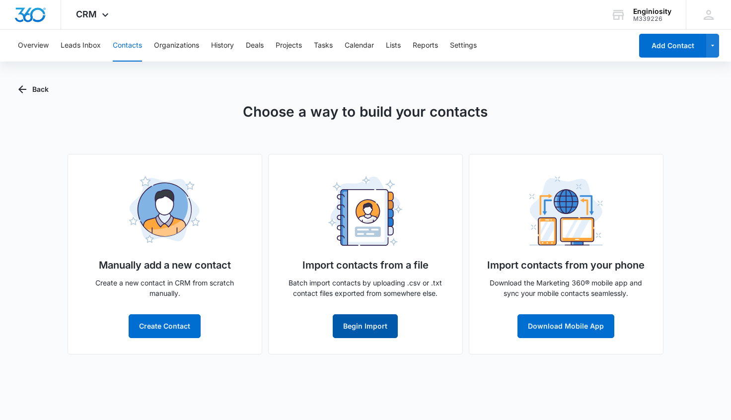
click at [369, 323] on button "Begin Import" at bounding box center [365, 327] width 65 height 24
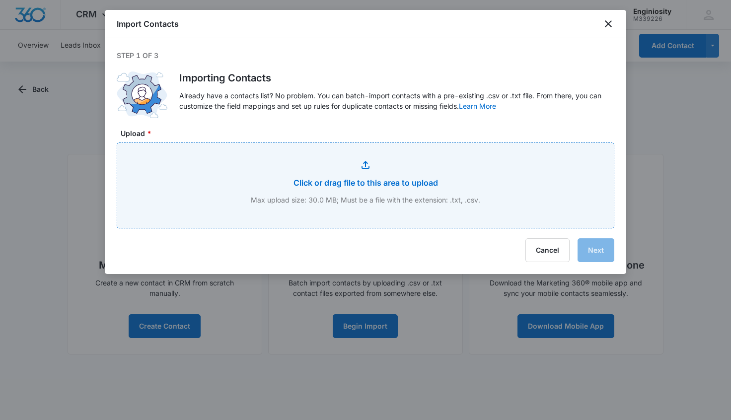
click at [372, 179] on input "Upload *" at bounding box center [365, 185] width 497 height 85
type input "C:\fakepath\2025-10-13-5629533 (1).csv"
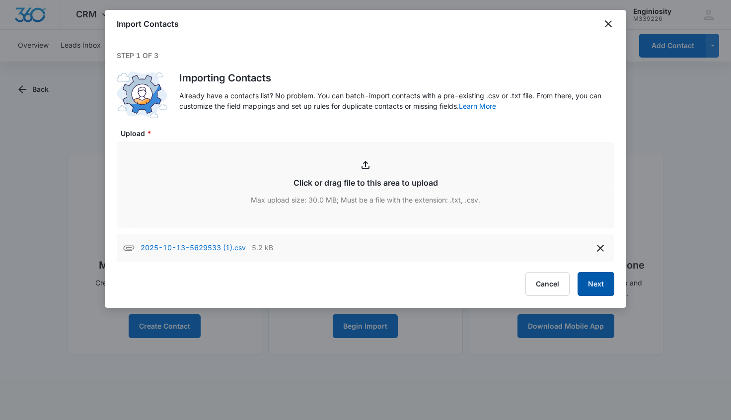
click at [606, 288] on button "Next" at bounding box center [596, 284] width 37 height 24
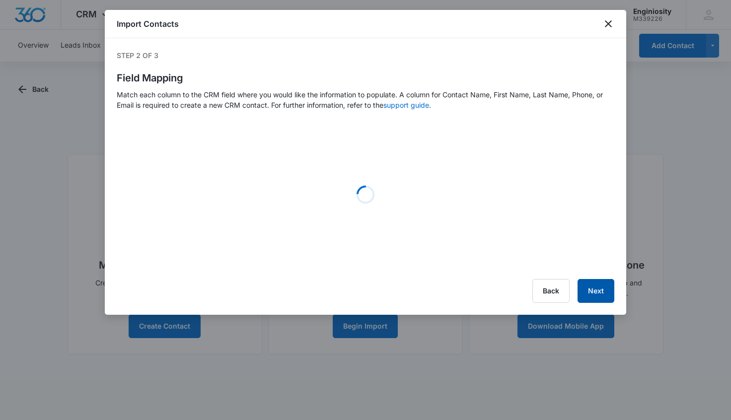
select select "78"
select select "185"
select select "tags"
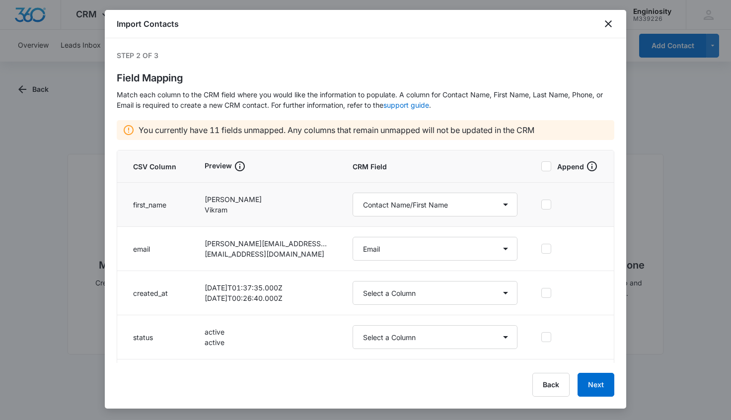
click at [540, 211] on td at bounding box center [572, 205] width 84 height 44
click at [534, 242] on td at bounding box center [572, 249] width 84 height 44
click at [542, 247] on icon at bounding box center [546, 248] width 9 height 9
click at [542, 249] on input "checkbox" at bounding box center [542, 249] width 0 height 0
click at [542, 202] on icon at bounding box center [546, 204] width 9 height 9
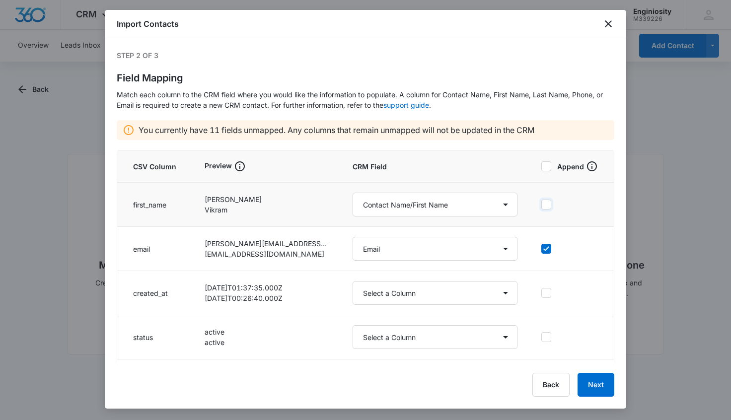
click at [542, 205] on input "checkbox" at bounding box center [542, 205] width 0 height 0
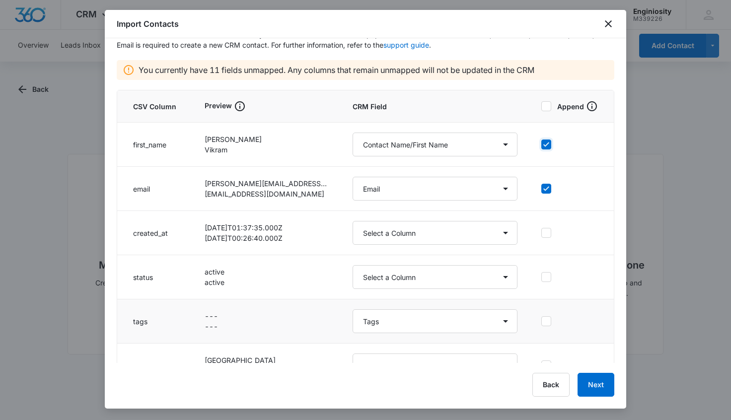
scroll to position [63, 0]
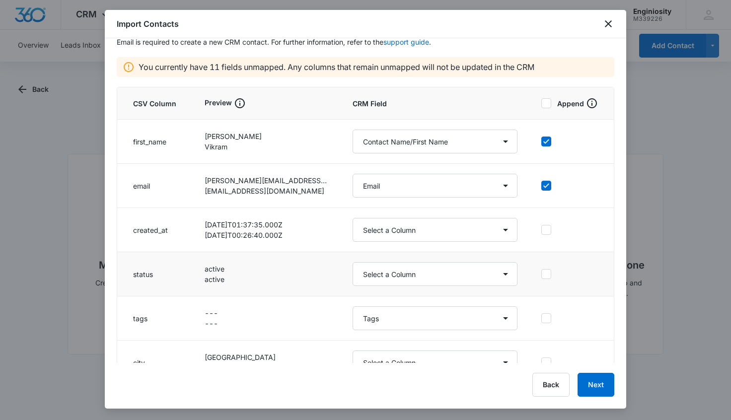
click at [542, 276] on icon at bounding box center [546, 274] width 9 height 9
click at [542, 275] on input "checkbox" at bounding box center [542, 274] width 0 height 0
click at [497, 274] on select "Select a Column Address/City Address/Country Address/State Address/Street Addre…" at bounding box center [435, 274] width 165 height 24
select select "status"
click at [560, 291] on td at bounding box center [572, 274] width 84 height 44
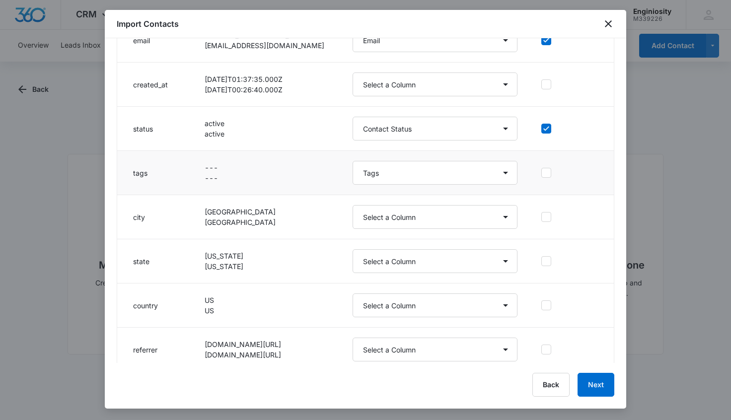
scroll to position [232, 0]
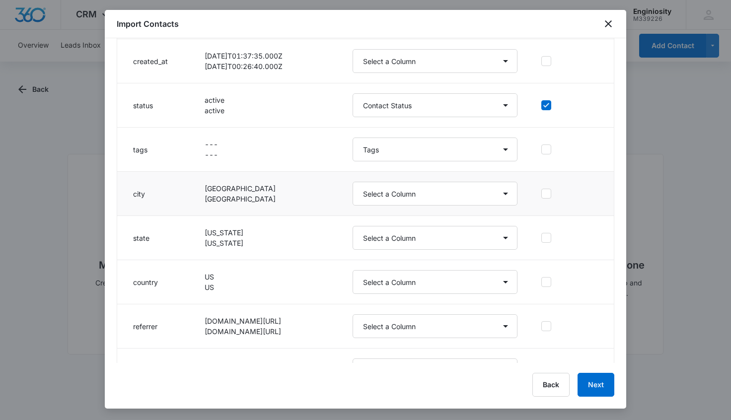
click at [532, 192] on td at bounding box center [572, 194] width 84 height 44
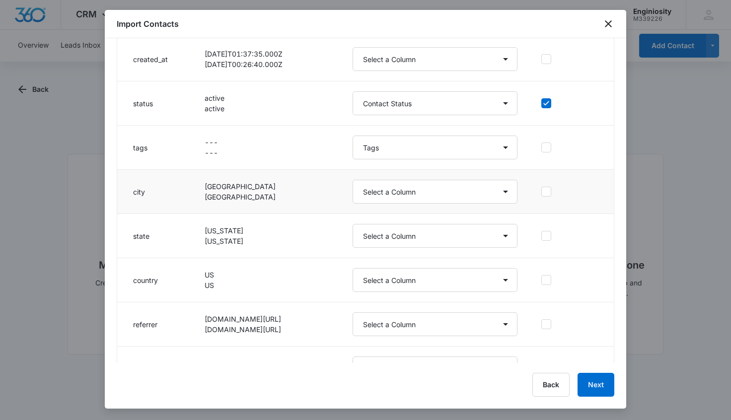
click at [542, 192] on icon at bounding box center [546, 191] width 9 height 9
click at [542, 192] on input "checkbox" at bounding box center [542, 192] width 0 height 0
click at [544, 236] on icon at bounding box center [547, 236] width 6 height 4
click at [542, 236] on input "checkbox" at bounding box center [542, 236] width 0 height 0
click at [544, 281] on icon at bounding box center [547, 280] width 6 height 4
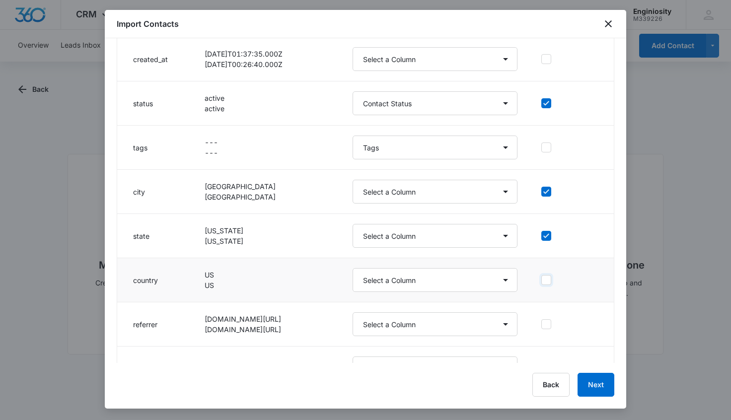
click at [542, 281] on input "checkbox" at bounding box center [542, 280] width 0 height 0
click at [484, 281] on select "Select a Column Address/City Address/Country Address/State Address/Street Addre…" at bounding box center [435, 280] width 165 height 24
select select "193"
click at [419, 233] on select "Select a Column Address/City Address/Country Address/State Address/Street Addre…" at bounding box center [435, 236] width 165 height 24
select select "189"
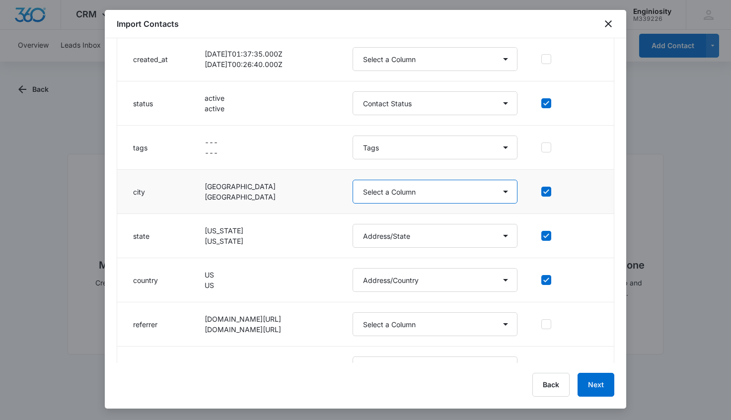
click at [411, 193] on select "Select a Column Address/City Address/Country Address/State Address/Street Addre…" at bounding box center [435, 192] width 165 height 24
select select "188"
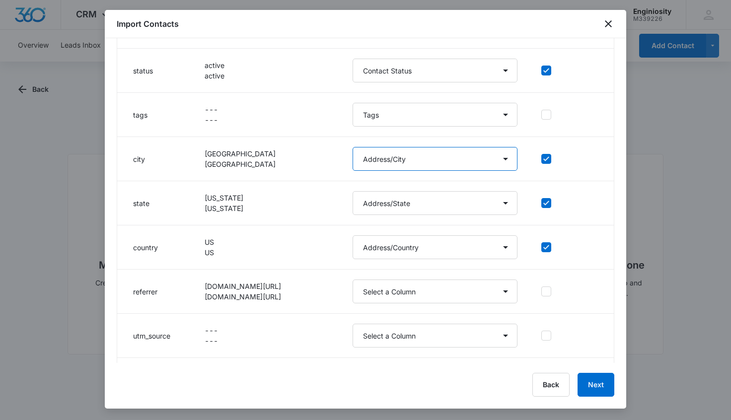
scroll to position [265, 0]
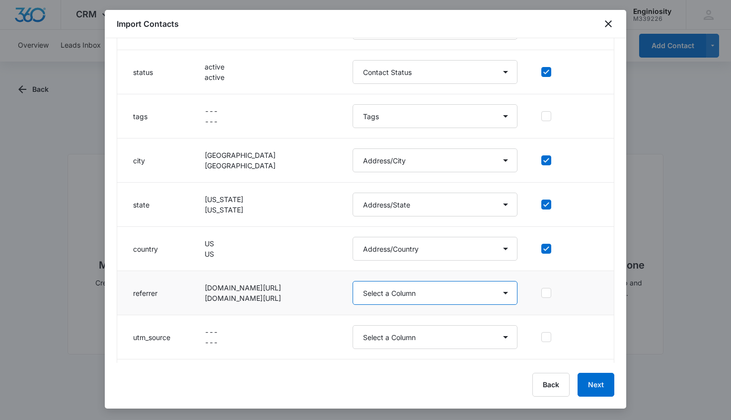
click at [495, 293] on select "Select a Column Address/City Address/Country Address/State Address/Street Addre…" at bounding box center [435, 293] width 165 height 24
select select "300"
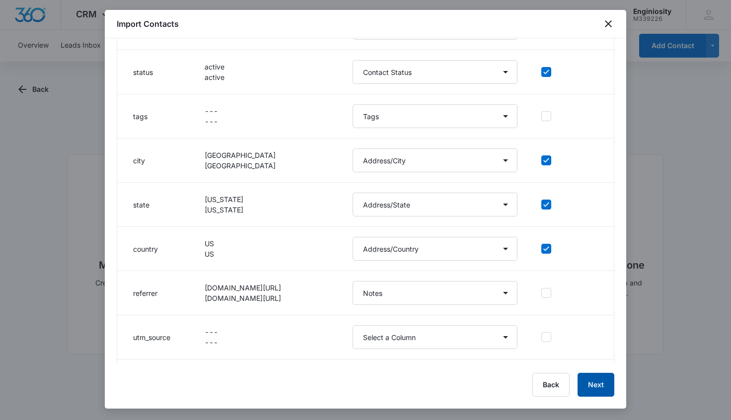
click at [599, 386] on button "Next" at bounding box center [596, 385] width 37 height 24
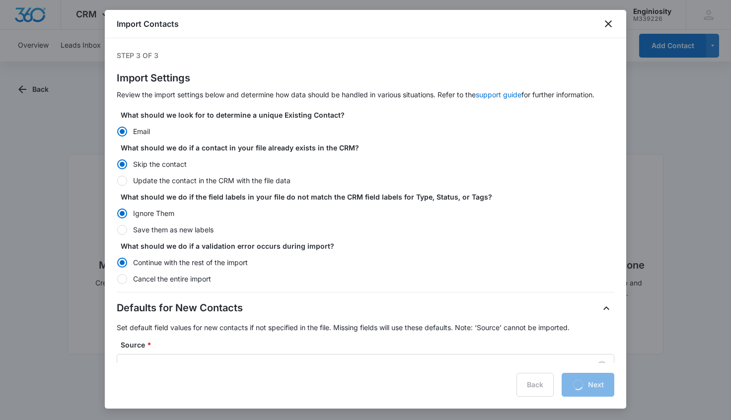
radio input "true"
click at [112, 176] on div "Step 3 of 3 Import Settings Review the import settings below and determine how …" at bounding box center [366, 200] width 522 height 325
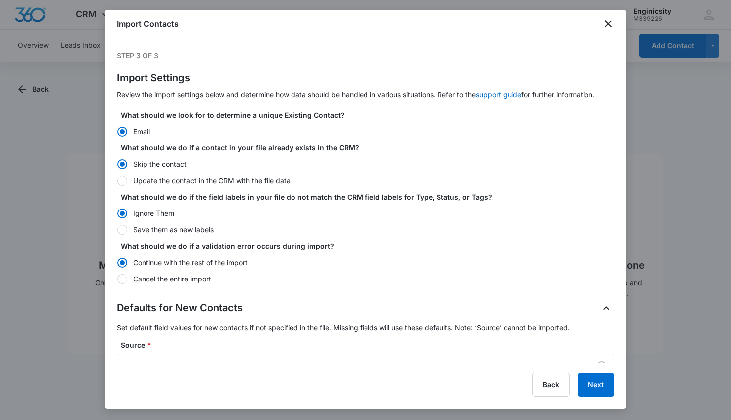
click at [121, 180] on div at bounding box center [122, 181] width 10 height 10
click at [117, 180] on input "Update the contact in the CRM with the file data" at bounding box center [117, 180] width 0 height 0
radio input "false"
radio input "true"
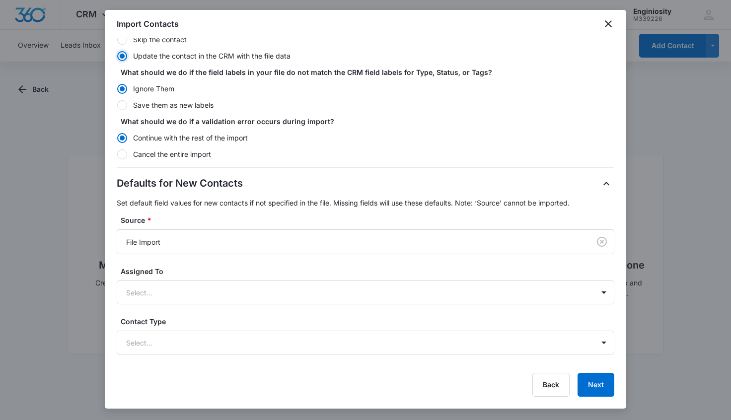
scroll to position [161, 0]
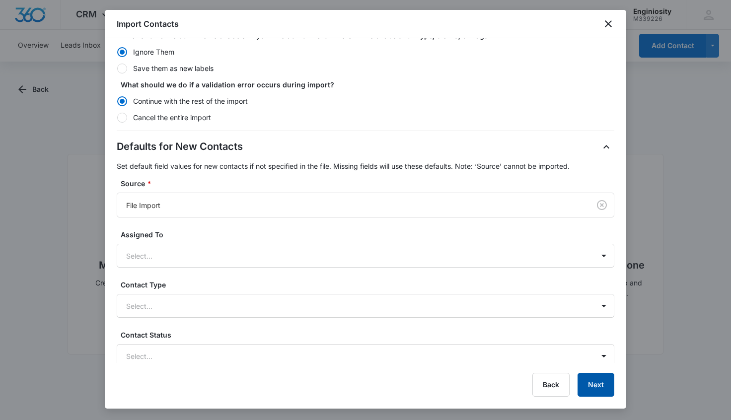
click at [596, 381] on button "Next" at bounding box center [596, 385] width 37 height 24
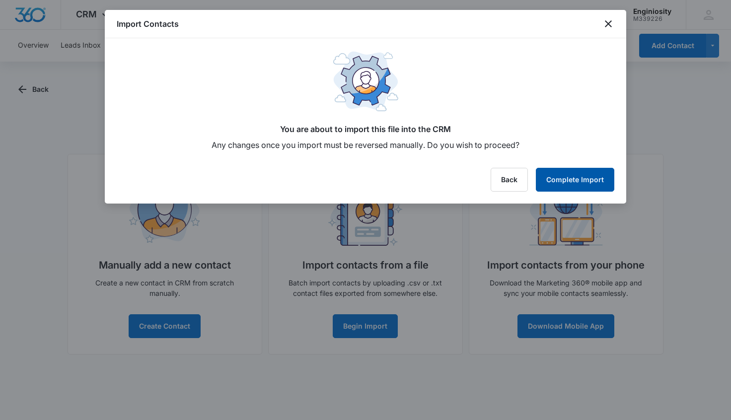
scroll to position [0, 0]
click at [581, 172] on button "Complete Import" at bounding box center [575, 180] width 79 height 24
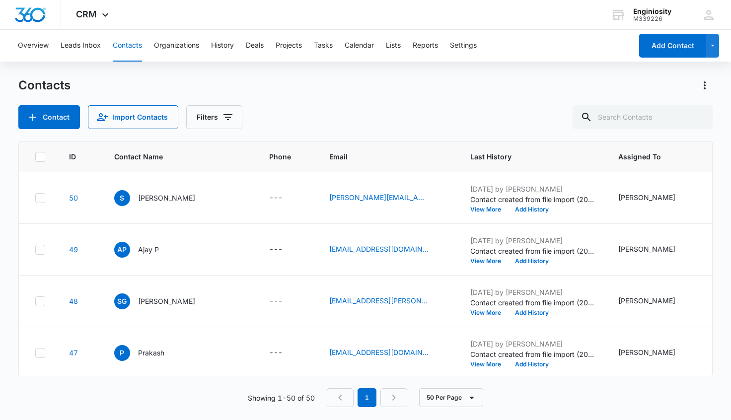
click at [40, 151] on th at bounding box center [38, 157] width 38 height 31
click at [38, 153] on icon at bounding box center [40, 157] width 9 height 9
click at [35, 157] on input "checkbox" at bounding box center [35, 157] width 0 height 0
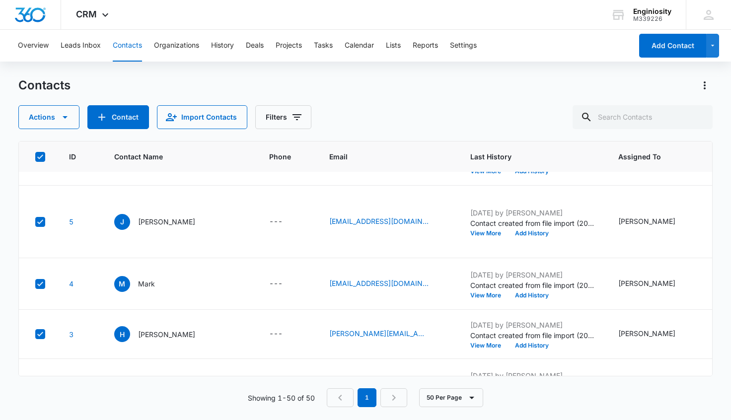
scroll to position [2368, 0]
click at [68, 117] on icon "button" at bounding box center [65, 117] width 12 height 12
click at [52, 208] on div "Delete" at bounding box center [53, 208] width 45 height 7
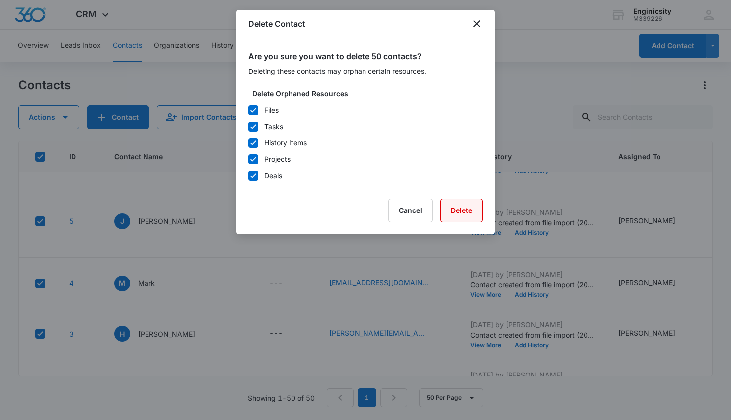
click at [462, 215] on button "Delete" at bounding box center [462, 211] width 42 height 24
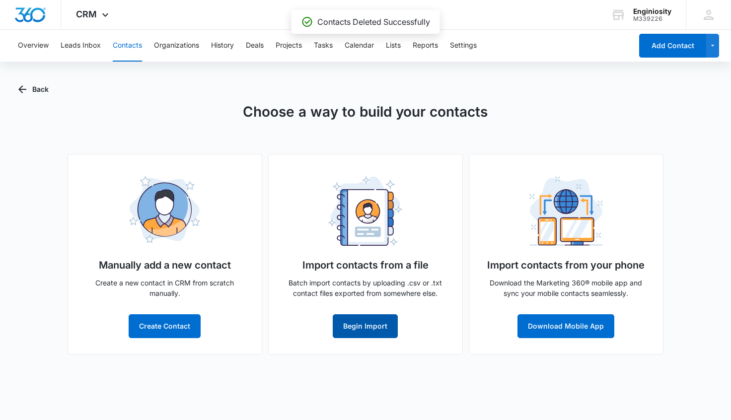
click at [385, 327] on button "Begin Import" at bounding box center [365, 327] width 65 height 24
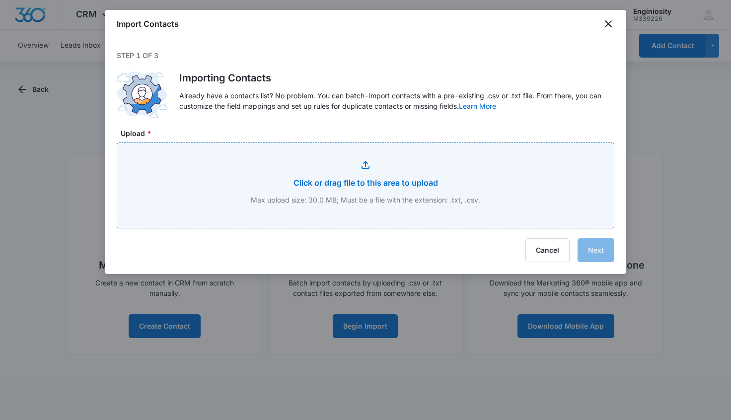
click at [440, 188] on input "Upload *" at bounding box center [365, 185] width 497 height 85
type input "C:\fakepath\2025-10-13-5629533 (1).csv"
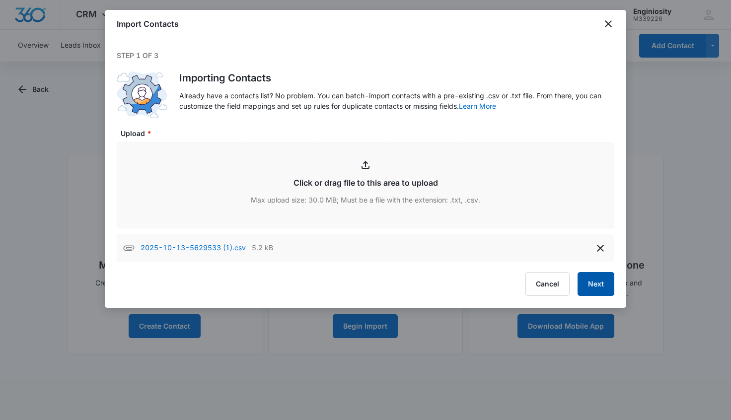
click at [599, 292] on button "Next" at bounding box center [596, 284] width 37 height 24
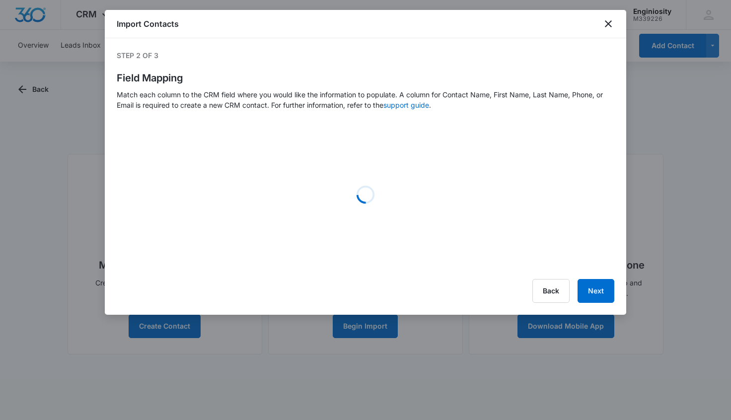
select select "78"
select select "185"
select select "tags"
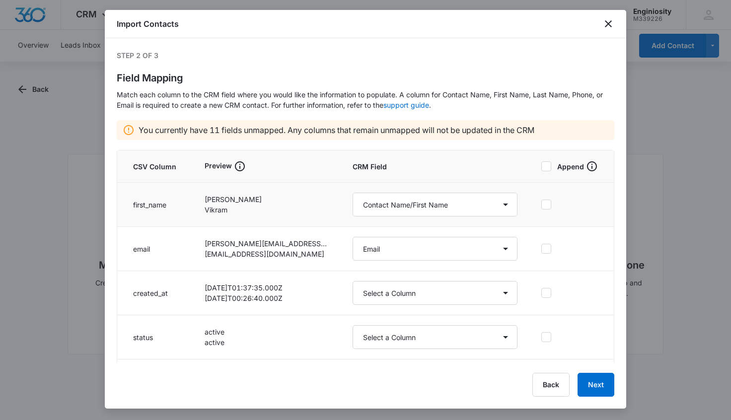
click at [531, 207] on td at bounding box center [572, 205] width 84 height 44
click at [545, 249] on label at bounding box center [570, 249] width 57 height 10
click at [542, 249] on input "checkbox" at bounding box center [542, 249] width 0 height 0
click at [542, 200] on div at bounding box center [547, 205] width 10 height 10
click at [542, 205] on input "checkbox" at bounding box center [542, 205] width 0 height 0
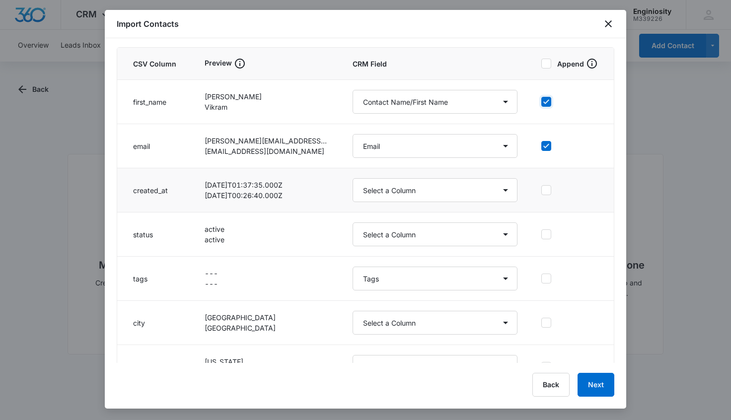
scroll to position [147, 0]
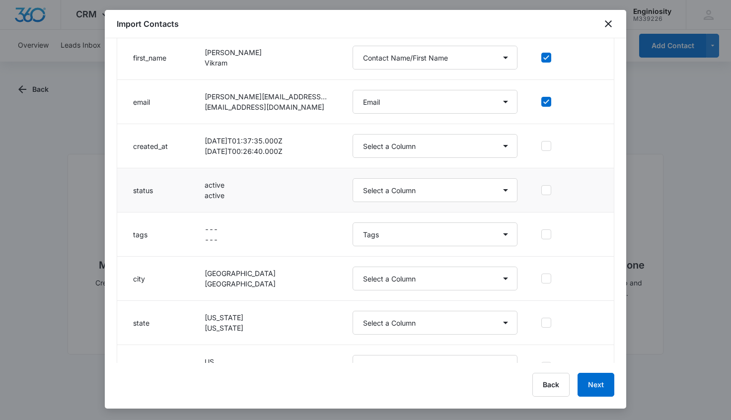
click at [542, 190] on icon at bounding box center [546, 190] width 9 height 9
click at [542, 190] on input "checkbox" at bounding box center [542, 190] width 0 height 0
click at [491, 190] on select "Select a Column Address/City Address/Country Address/State Address/Street Addre…" at bounding box center [435, 190] width 165 height 24
select select "status"
click at [542, 278] on icon at bounding box center [546, 278] width 9 height 9
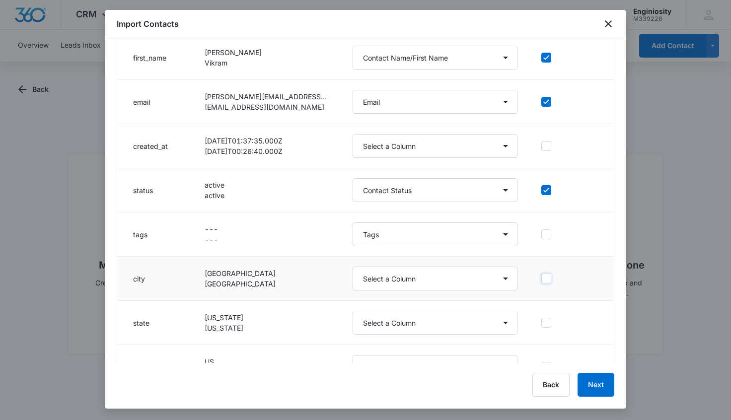
click at [542, 279] on input "checkbox" at bounding box center [542, 279] width 0 height 0
click at [542, 320] on icon at bounding box center [546, 322] width 9 height 9
click at [542, 323] on input "checkbox" at bounding box center [542, 323] width 0 height 0
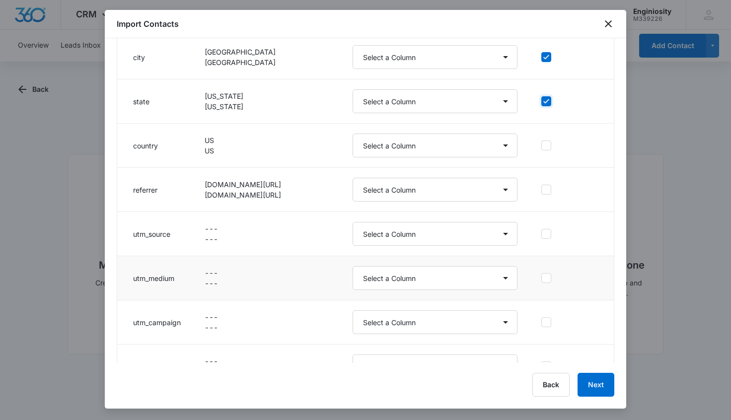
scroll to position [371, 0]
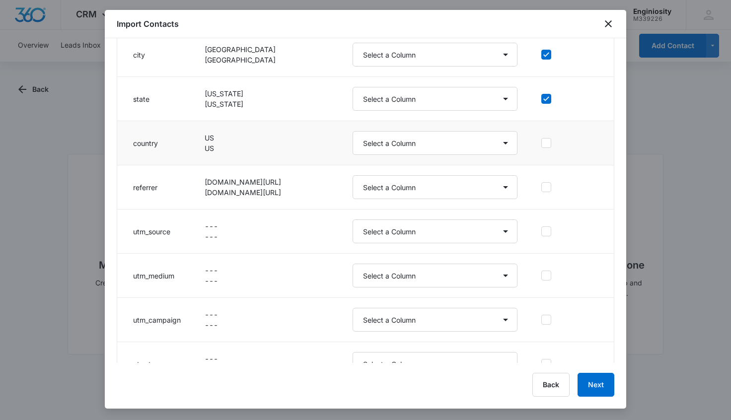
click at [542, 143] on icon at bounding box center [546, 143] width 9 height 9
click at [542, 143] on input "checkbox" at bounding box center [542, 143] width 0 height 0
click at [434, 60] on select "Select a Column Address/City Address/Country Address/State Address/Street Addre…" at bounding box center [435, 55] width 165 height 24
select select "188"
click at [417, 98] on select "Select a Column Address/City Address/Country Address/State Address/Street Addre…" at bounding box center [435, 99] width 165 height 24
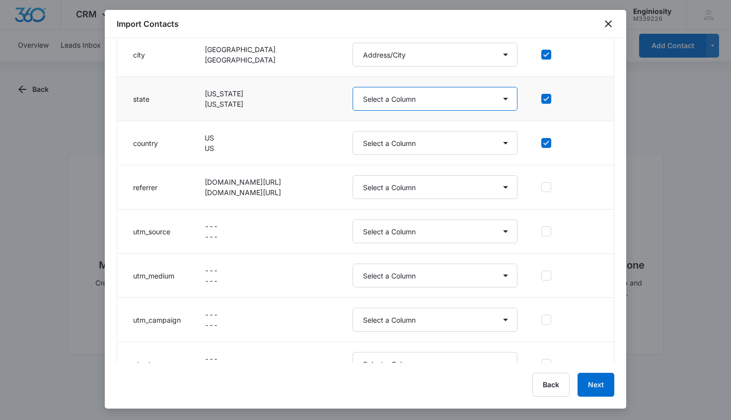
select select "189"
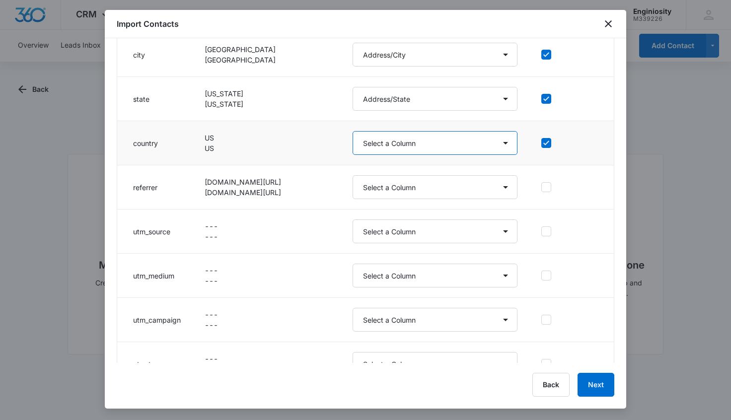
click at [414, 139] on select "Select a Column Address/City Address/Country Address/State Address/Street Addre…" at bounding box center [435, 143] width 165 height 24
select select "193"
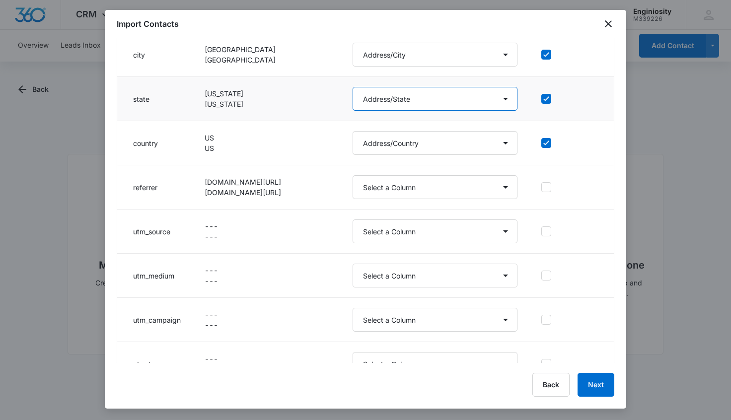
click at [502, 97] on select "Select a Column Address/City Address/Country Address/State Address/Street Addre…" at bounding box center [435, 99] width 165 height 24
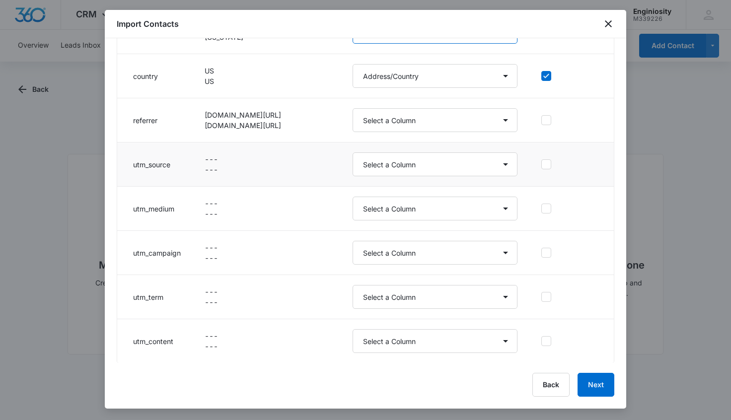
scroll to position [439, 0]
click at [497, 122] on select "Select a Column Address/City Address/Country Address/State Address/Street Addre…" at bounding box center [435, 120] width 165 height 24
select select "300"
click at [544, 118] on label at bounding box center [570, 120] width 57 height 10
click at [542, 120] on input "checkbox" at bounding box center [542, 120] width 0 height 0
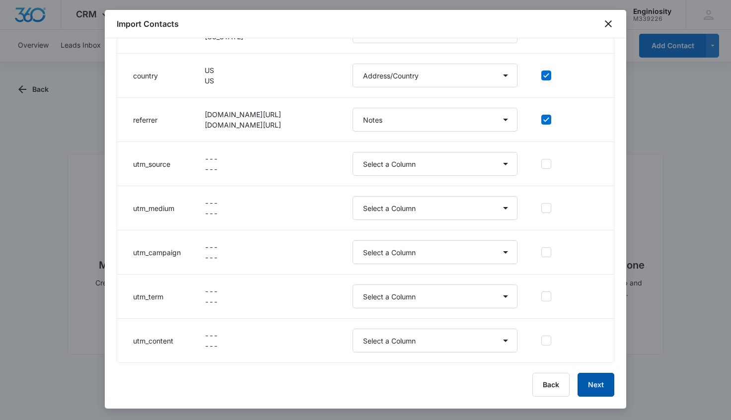
click at [596, 387] on button "Next" at bounding box center [596, 385] width 37 height 24
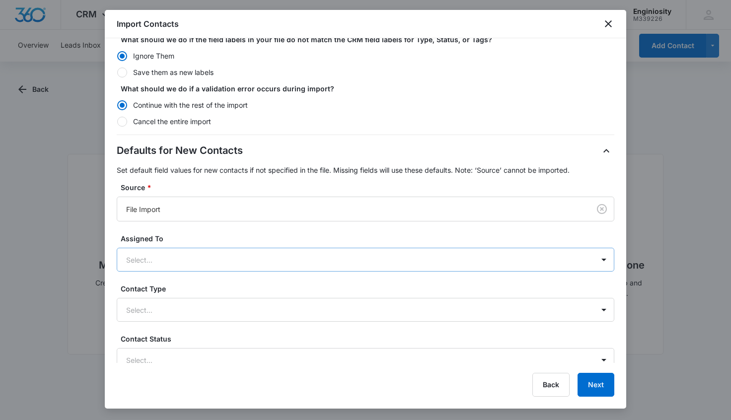
scroll to position [158, 0]
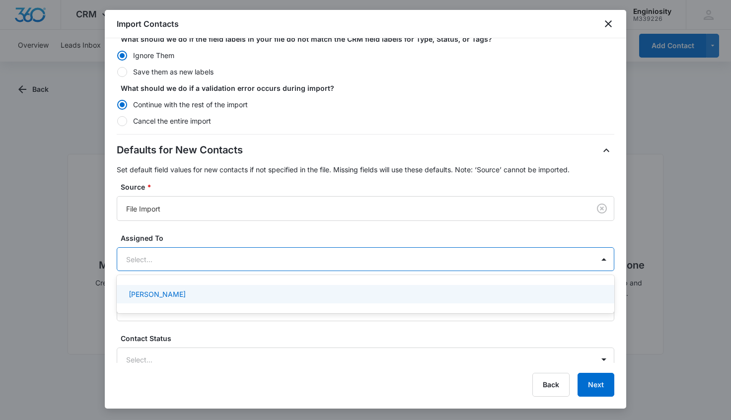
click at [243, 258] on div at bounding box center [353, 259] width 455 height 12
click at [226, 295] on div "[PERSON_NAME]" at bounding box center [365, 294] width 472 height 10
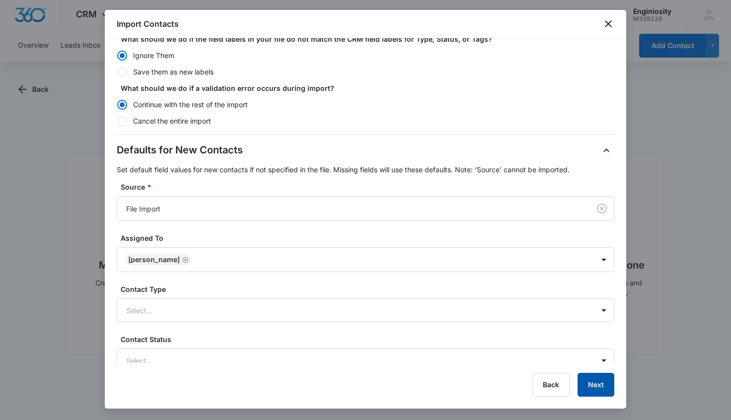
click at [598, 387] on button "Next" at bounding box center [596, 385] width 37 height 24
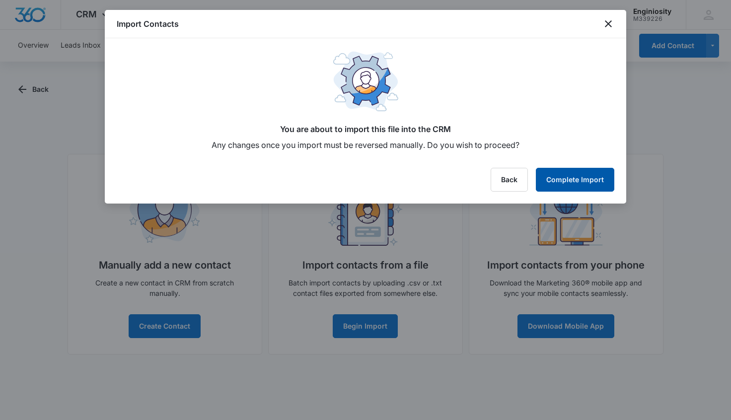
click at [585, 184] on button "Complete Import" at bounding box center [575, 180] width 79 height 24
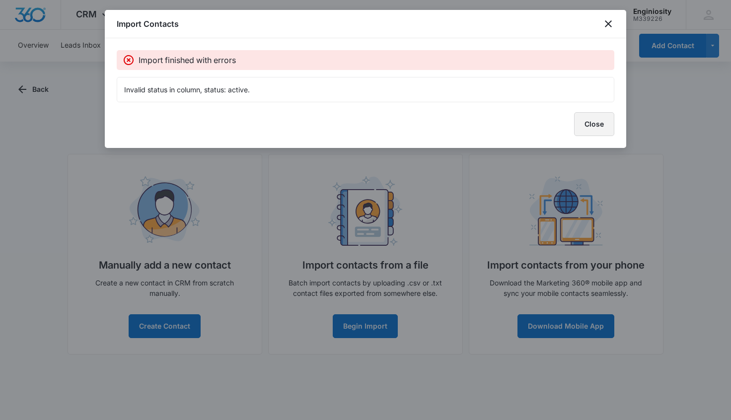
click at [602, 129] on button "Close" at bounding box center [594, 124] width 40 height 24
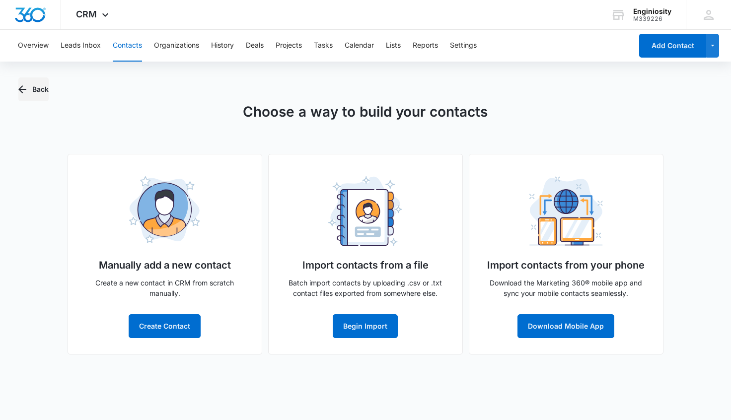
click at [19, 93] on icon "button" at bounding box center [22, 89] width 12 height 12
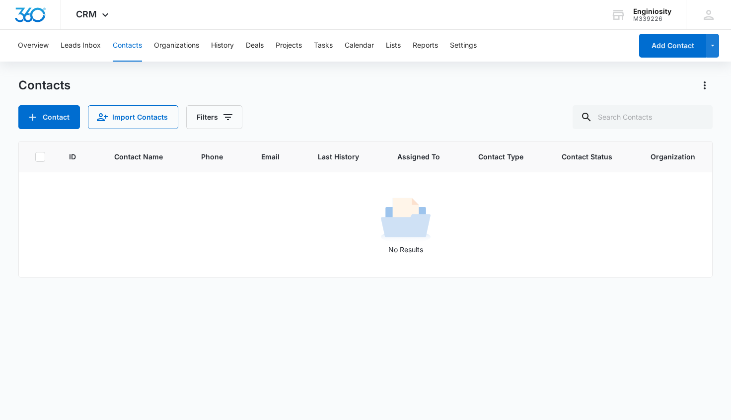
click at [121, 49] on button "Contacts" at bounding box center [127, 46] width 29 height 32
click at [185, 49] on button "Organizations" at bounding box center [176, 46] width 45 height 32
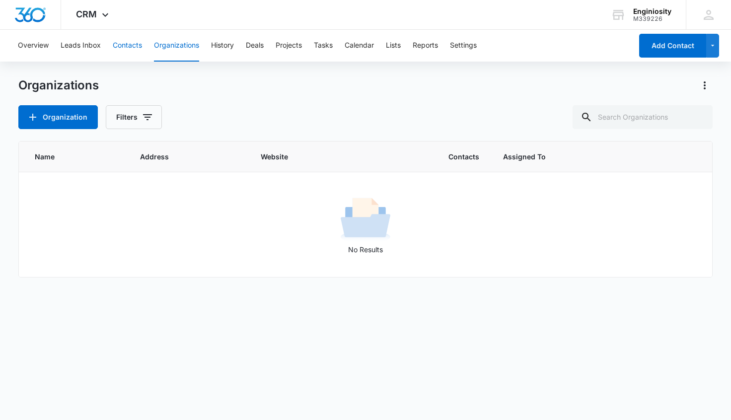
click at [131, 48] on button "Contacts" at bounding box center [127, 46] width 29 height 32
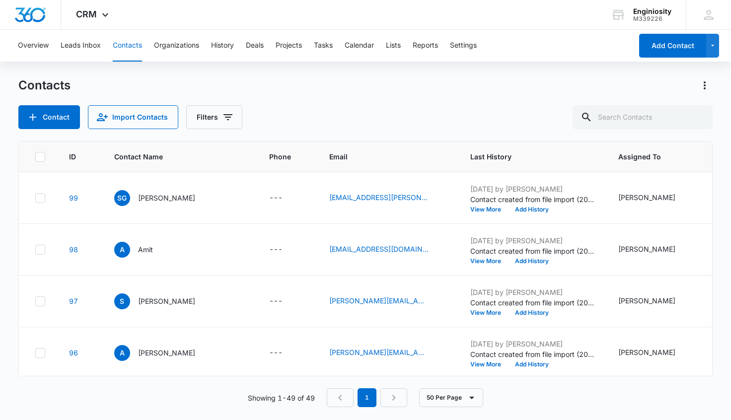
click at [341, 115] on div "Contact Import Contacts Filters" at bounding box center [365, 117] width 695 height 24
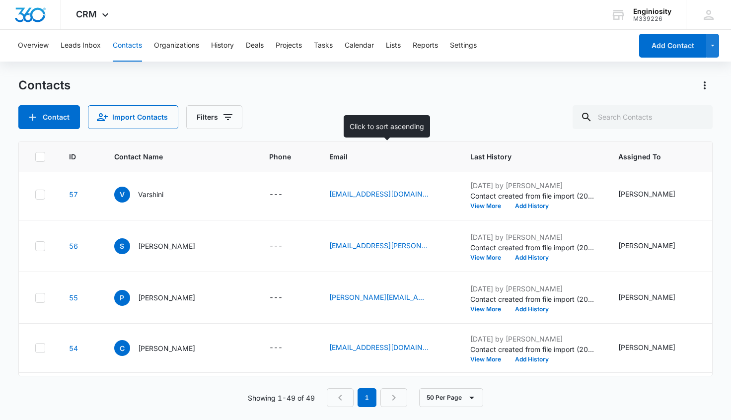
scroll to position [2318, 0]
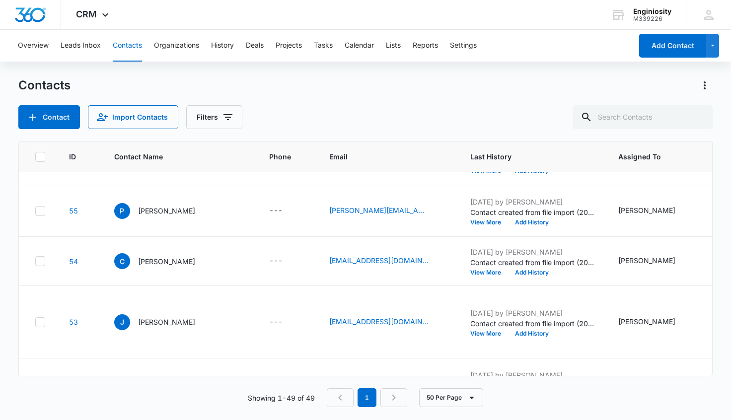
click at [395, 399] on nav "1" at bounding box center [367, 398] width 80 height 19
click at [338, 400] on nav "1" at bounding box center [367, 398] width 80 height 19
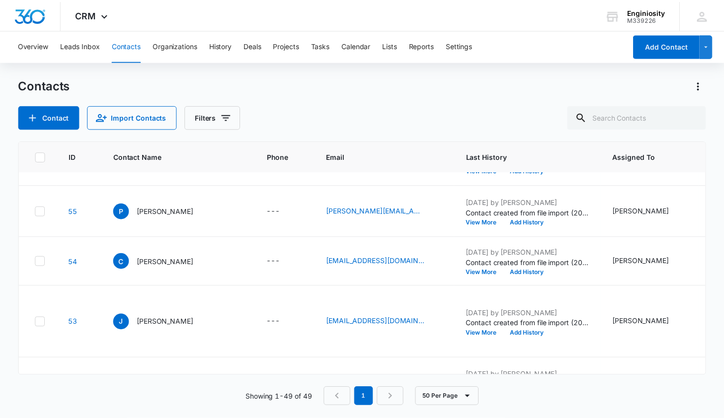
scroll to position [2318, 0]
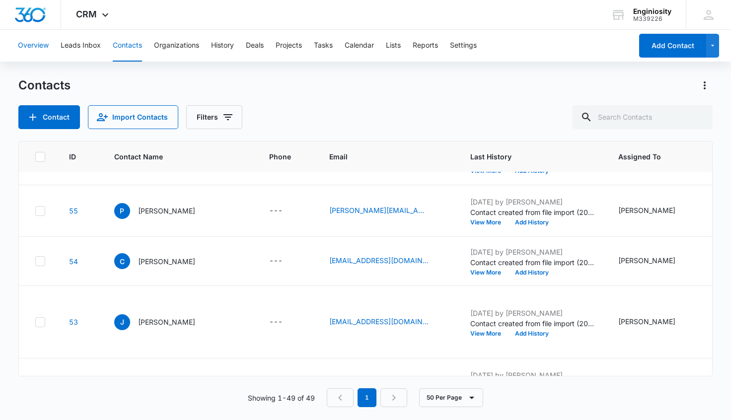
click at [43, 43] on button "Overview" at bounding box center [33, 46] width 31 height 32
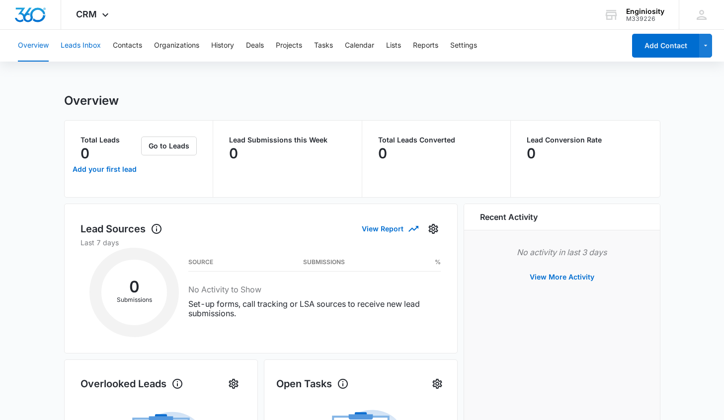
click at [82, 46] on button "Leads Inbox" at bounding box center [81, 46] width 40 height 32
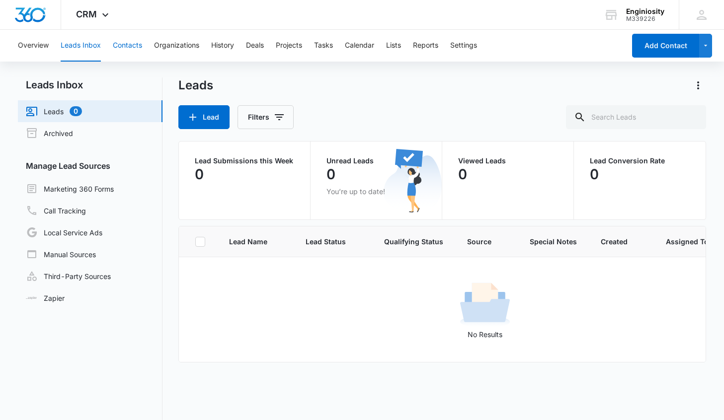
click at [115, 49] on button "Contacts" at bounding box center [127, 46] width 29 height 32
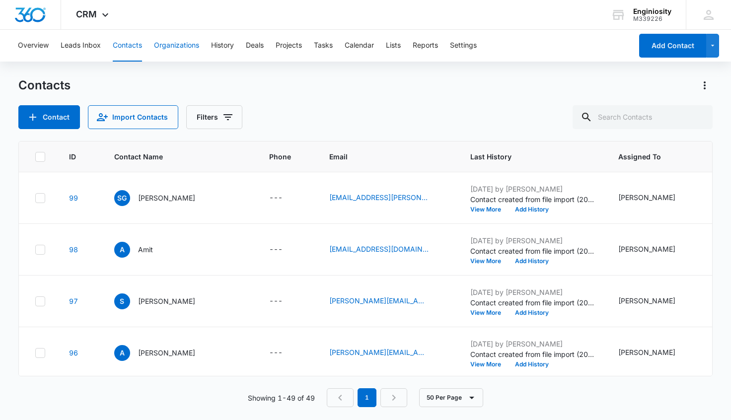
click at [181, 51] on button "Organizations" at bounding box center [176, 46] width 45 height 32
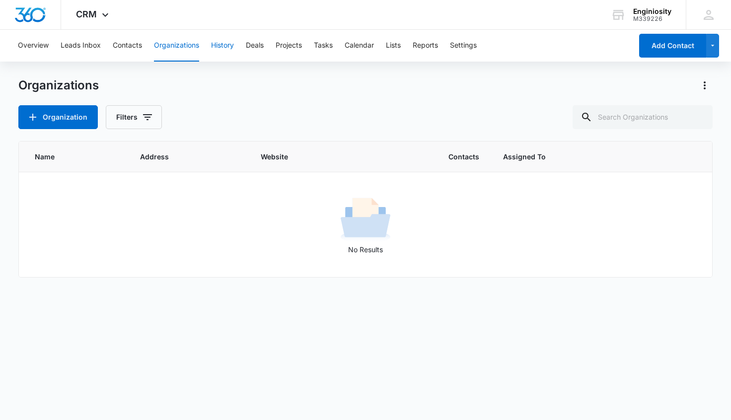
click at [228, 50] on button "History" at bounding box center [222, 46] width 23 height 32
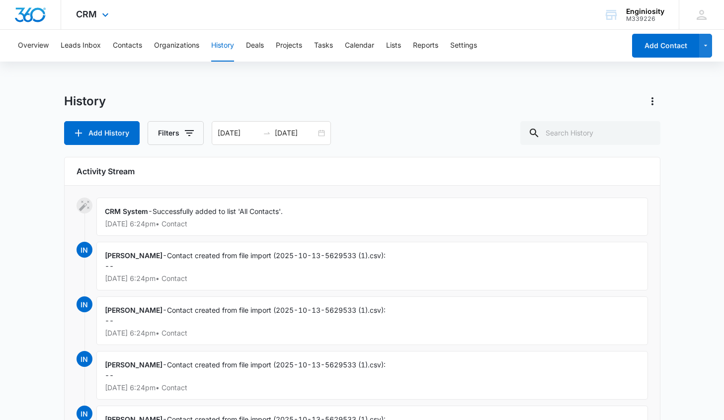
click at [32, 15] on img "Dashboard" at bounding box center [30, 14] width 32 height 15
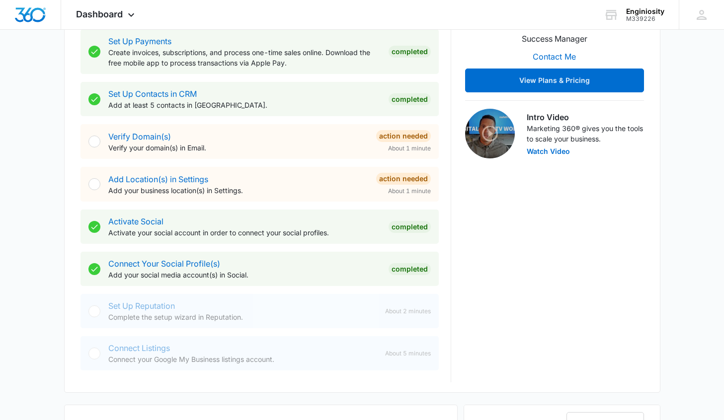
scroll to position [304, 0]
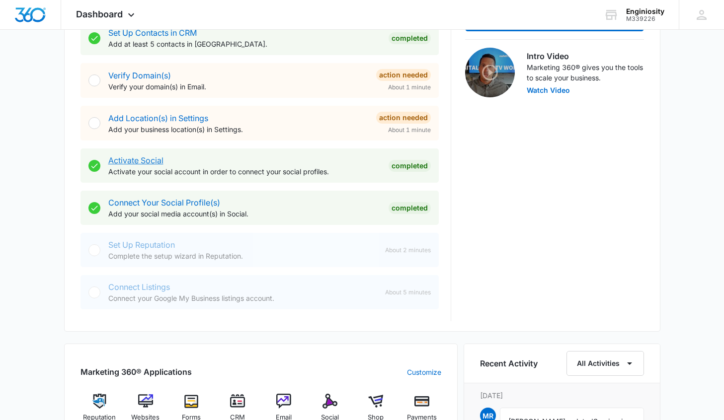
click at [150, 161] on link "Activate Social" at bounding box center [135, 161] width 55 height 10
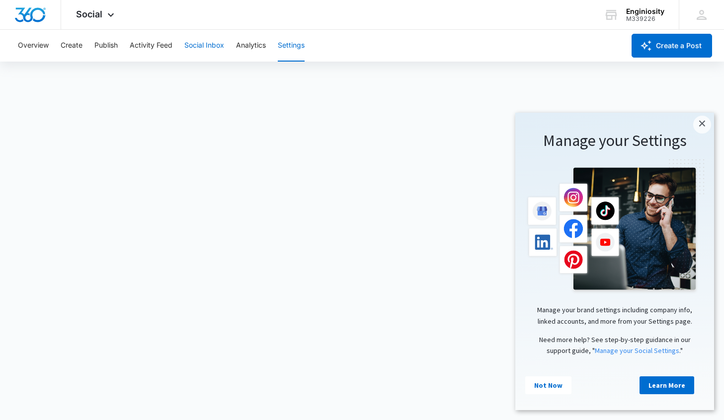
click at [209, 38] on button "Social Inbox" at bounding box center [204, 46] width 40 height 32
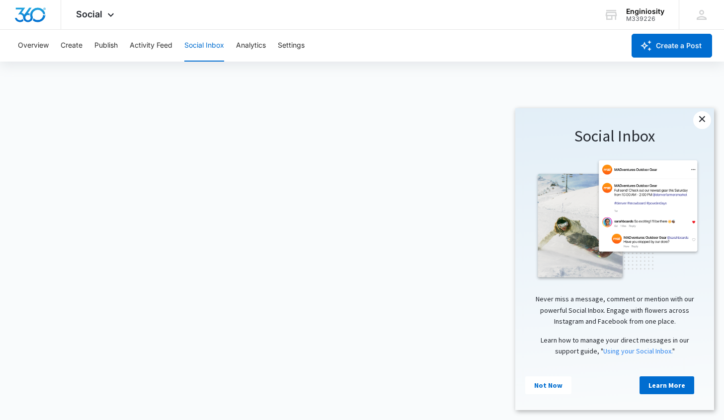
click at [700, 125] on link "×" at bounding box center [702, 120] width 18 height 18
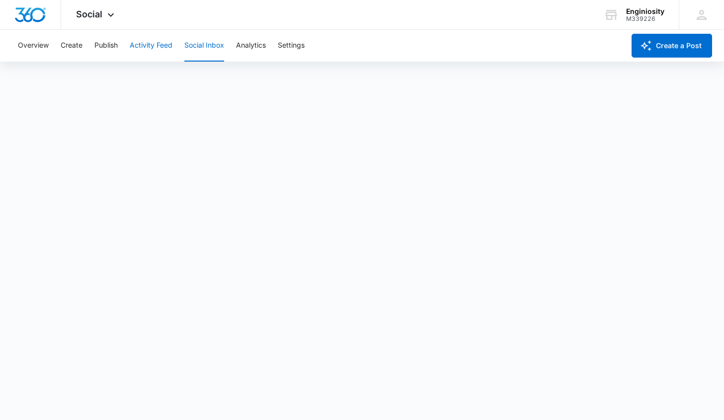
click at [147, 52] on button "Activity Feed" at bounding box center [151, 46] width 43 height 32
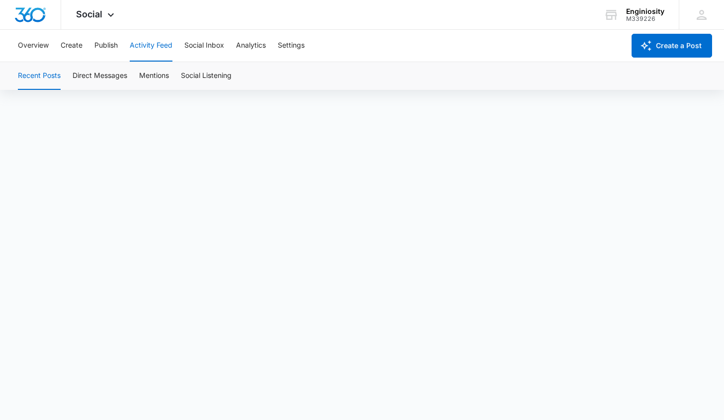
scroll to position [7, 0]
